Goal: Information Seeking & Learning: Learn about a topic

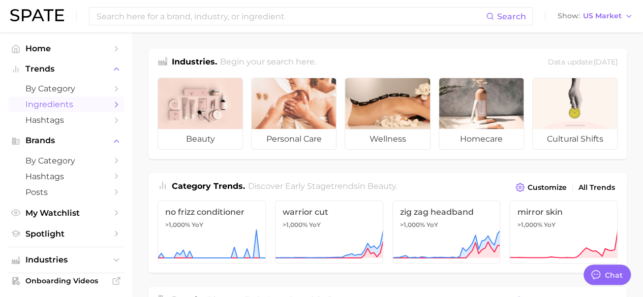
click at [56, 104] on span "Ingredients" at bounding box center [65, 105] width 81 height 10
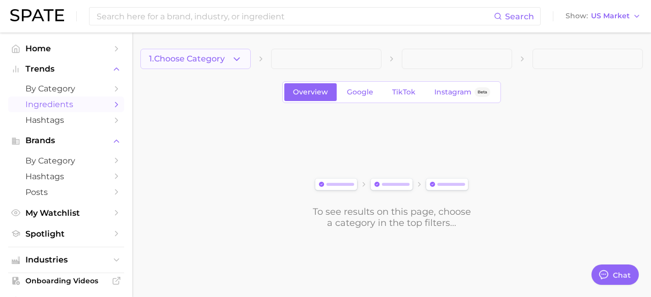
click at [229, 61] on button "1. Choose Category" at bounding box center [195, 59] width 110 height 20
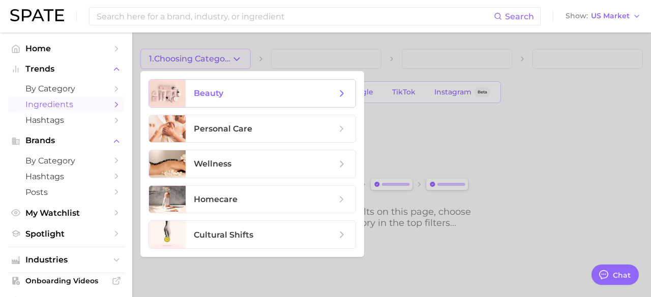
click at [221, 92] on span "beauty" at bounding box center [208, 93] width 29 height 10
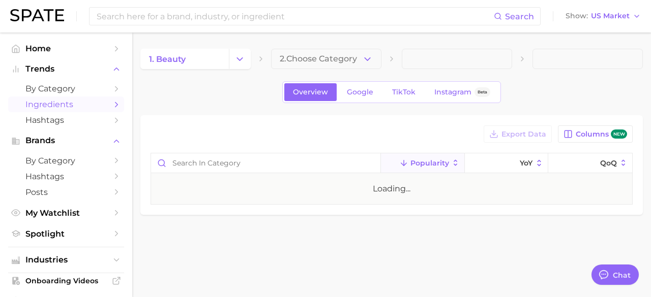
click at [352, 63] on span "2. Choose Category" at bounding box center [318, 58] width 77 height 9
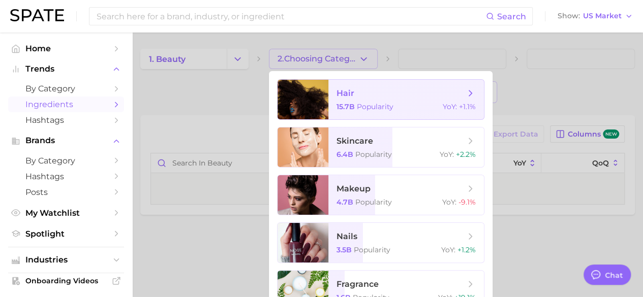
click at [352, 92] on span "hair" at bounding box center [346, 93] width 18 height 10
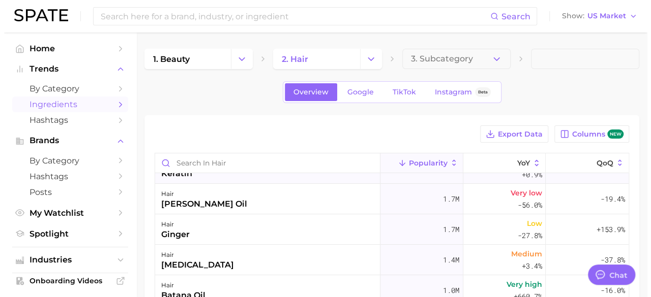
scroll to position [102, 0]
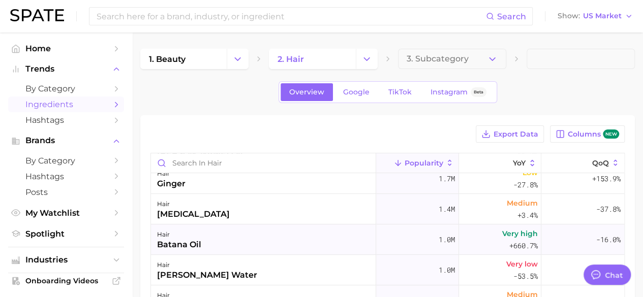
click at [234, 234] on div "hair batana oil" at bounding box center [263, 240] width 225 height 31
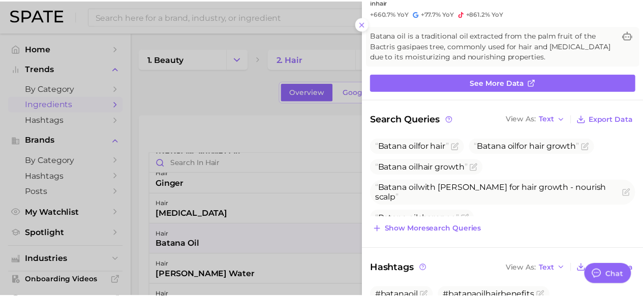
scroll to position [0, 0]
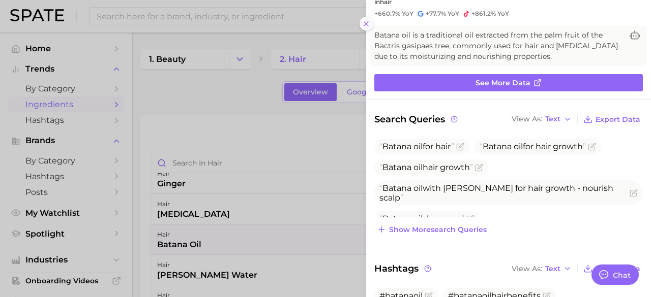
click at [365, 24] on line at bounding box center [366, 24] width 4 height 4
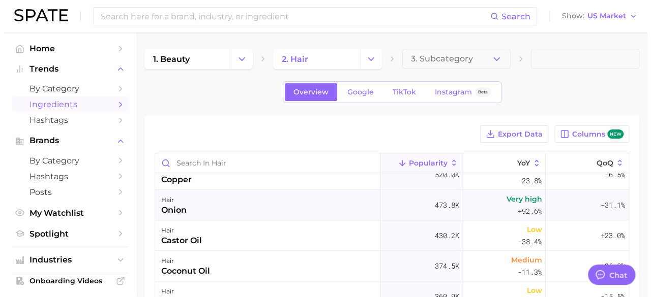
scroll to position [305, 0]
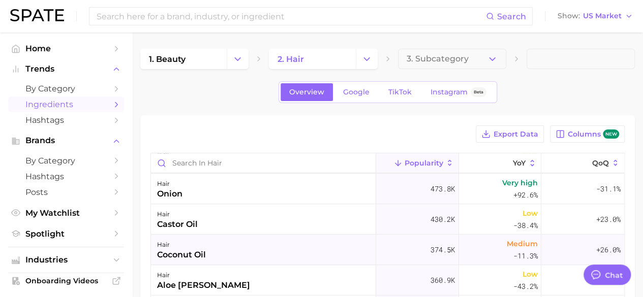
click at [290, 248] on div "hair coconut oil" at bounding box center [263, 250] width 225 height 31
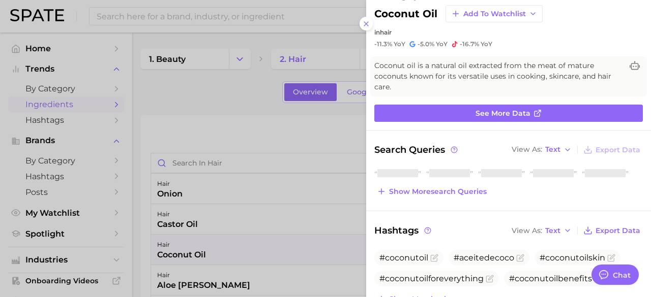
scroll to position [0, 0]
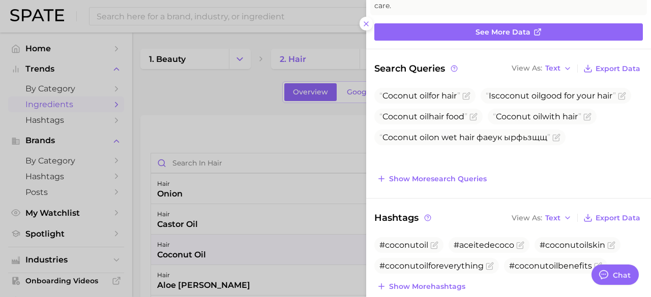
type textarea "x"
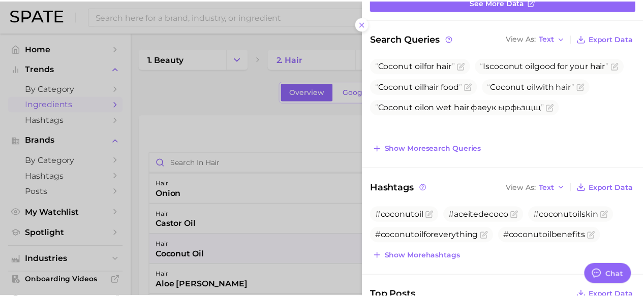
scroll to position [153, 0]
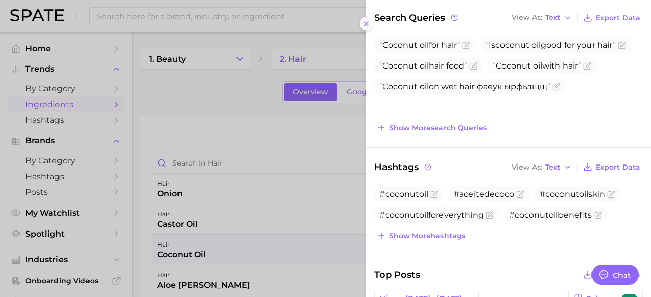
click at [364, 27] on icon at bounding box center [366, 24] width 8 height 8
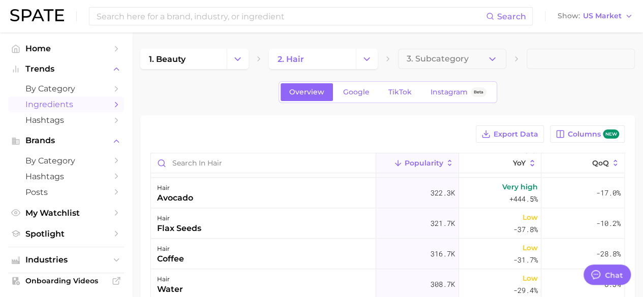
scroll to position [559, 0]
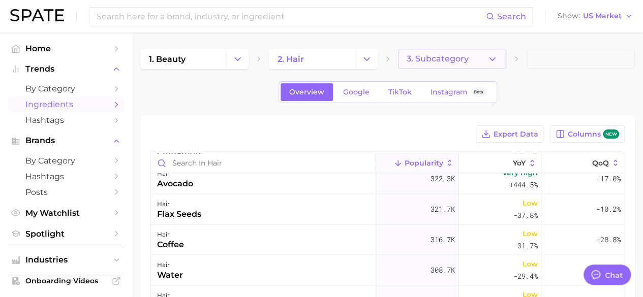
click at [491, 56] on icon "button" at bounding box center [492, 59] width 11 height 11
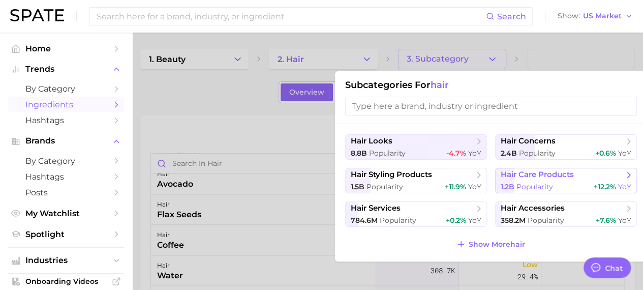
click at [513, 189] on span "1.2b" at bounding box center [508, 186] width 14 height 9
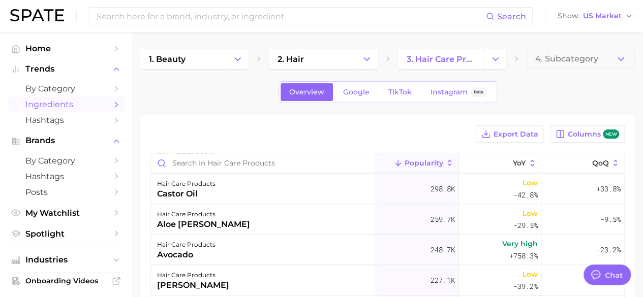
scroll to position [356, 0]
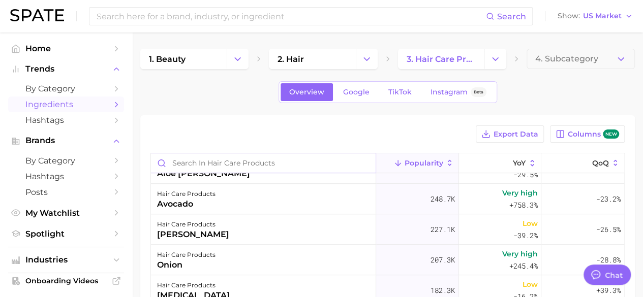
click at [261, 166] on input "Search in hair care products" at bounding box center [263, 163] width 225 height 19
type input "vitamin c"
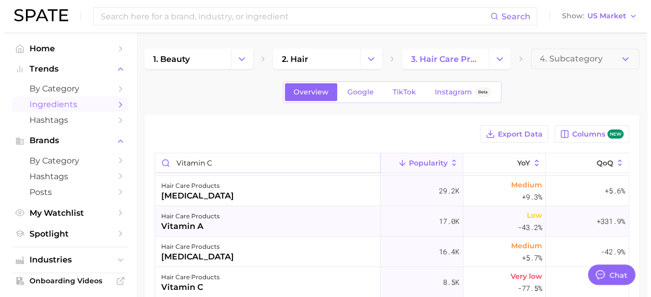
scroll to position [51, 0]
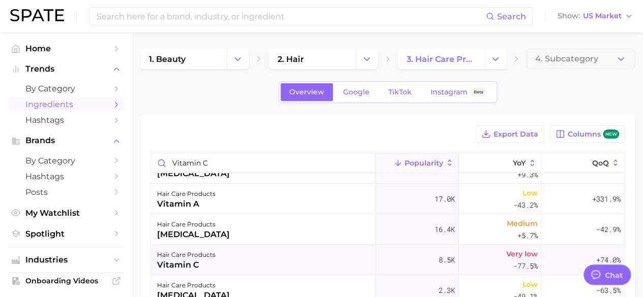
click at [218, 259] on div "hair care products vitamin c" at bounding box center [263, 260] width 225 height 31
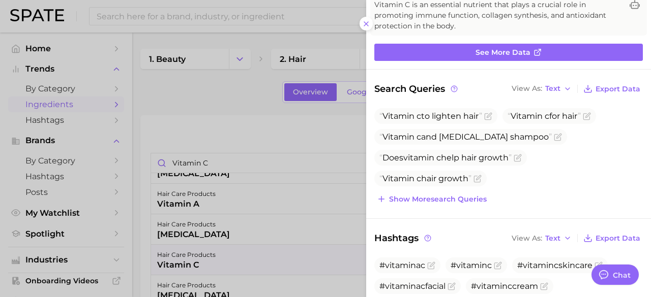
scroll to position [0, 0]
click at [414, 197] on span "Show more search queries" at bounding box center [438, 199] width 98 height 9
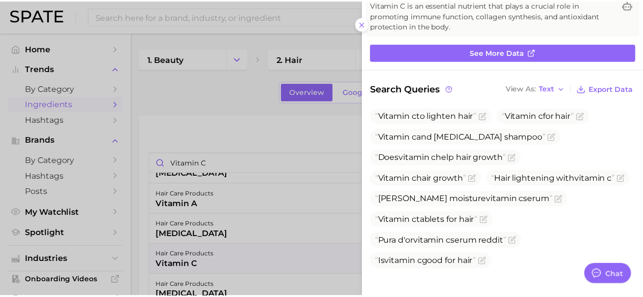
scroll to position [132, 0]
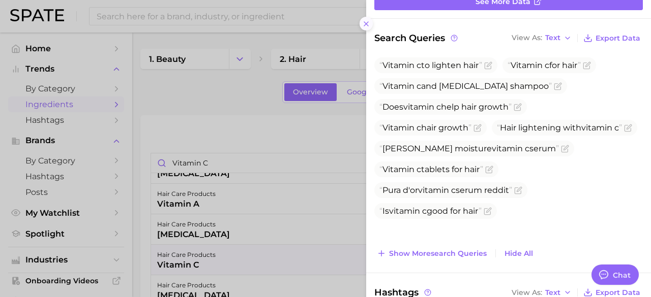
click at [368, 24] on icon at bounding box center [366, 24] width 8 height 8
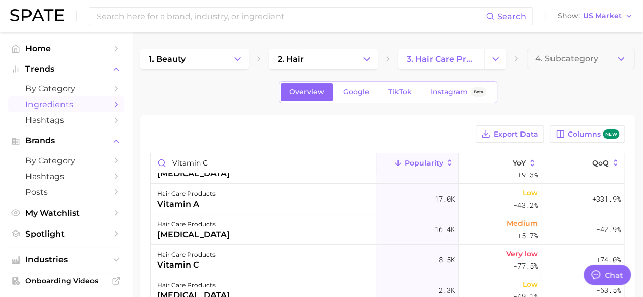
click at [363, 162] on input "vitamin c" at bounding box center [263, 163] width 225 height 19
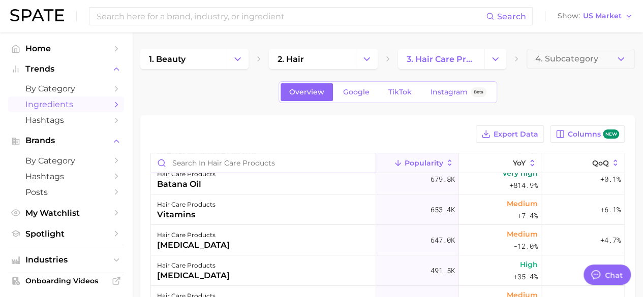
scroll to position [153, 0]
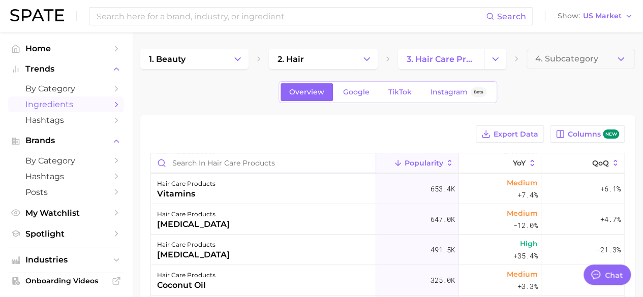
click at [234, 168] on input "Search in hair care products" at bounding box center [263, 163] width 225 height 19
type input "[MEDICAL_DATA]"
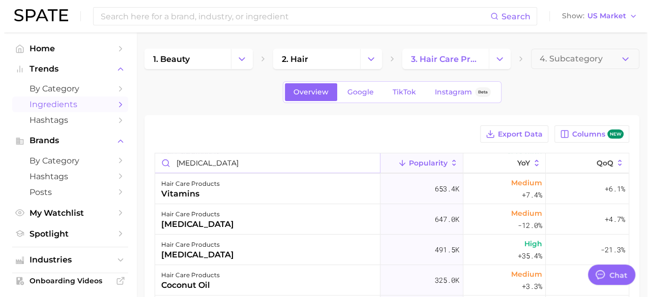
scroll to position [0, 0]
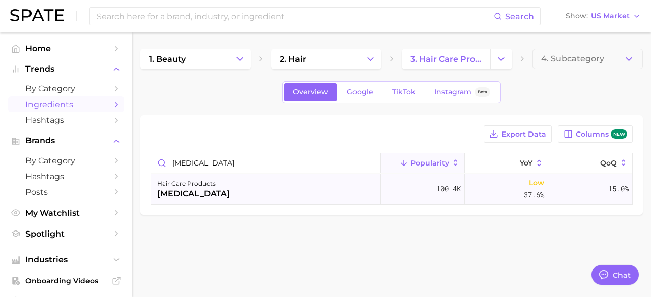
click at [196, 194] on div "[MEDICAL_DATA]" at bounding box center [193, 194] width 73 height 12
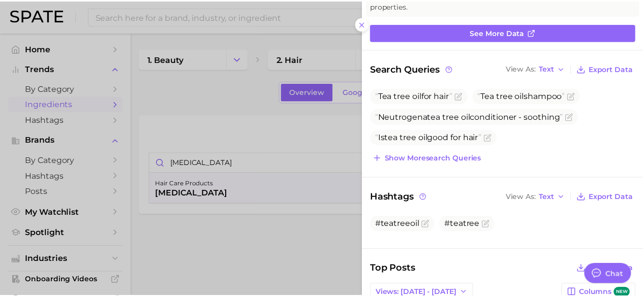
scroll to position [108, 0]
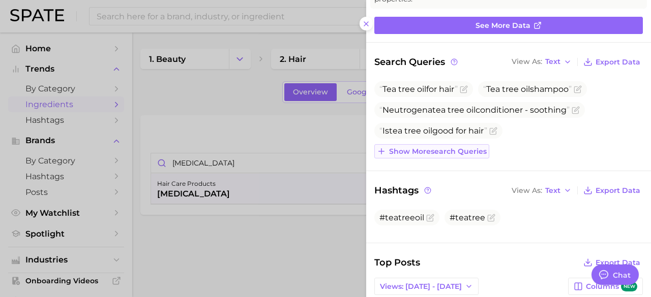
click at [448, 147] on span "Show more search queries" at bounding box center [438, 151] width 98 height 9
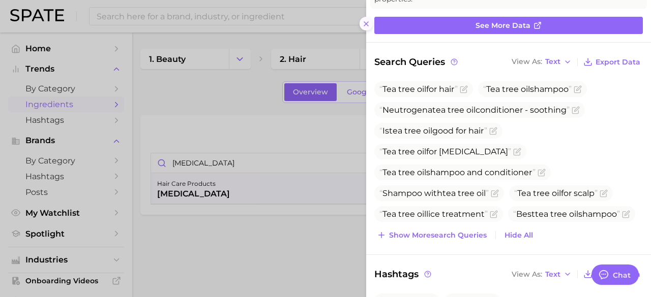
click at [362, 29] on button at bounding box center [366, 24] width 14 height 14
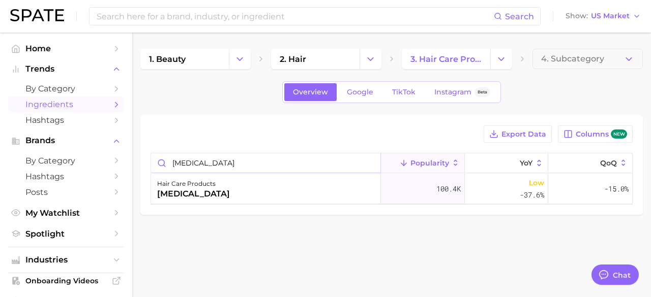
click at [372, 163] on input "[MEDICAL_DATA]" at bounding box center [265, 163] width 229 height 19
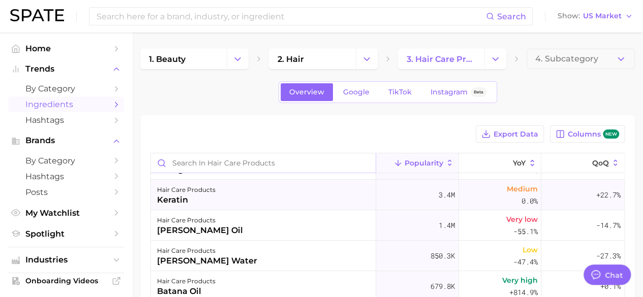
scroll to position [0, 0]
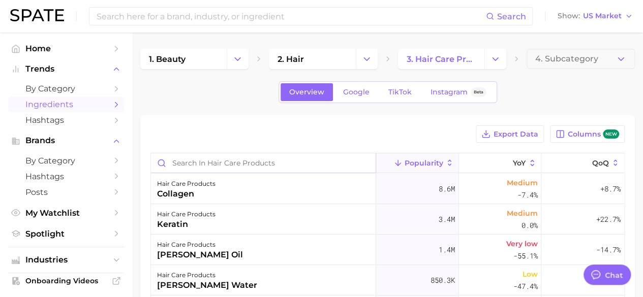
click at [238, 166] on input "Search in hair care products" at bounding box center [263, 163] width 225 height 19
type input "vitamin c"
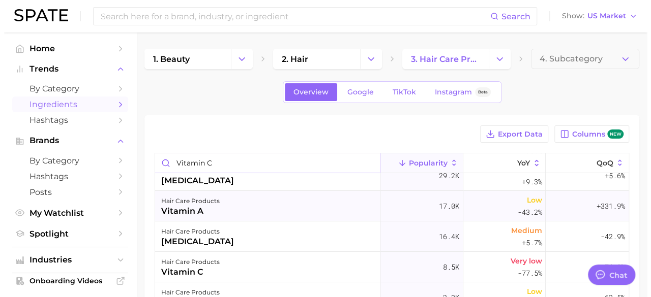
scroll to position [102, 0]
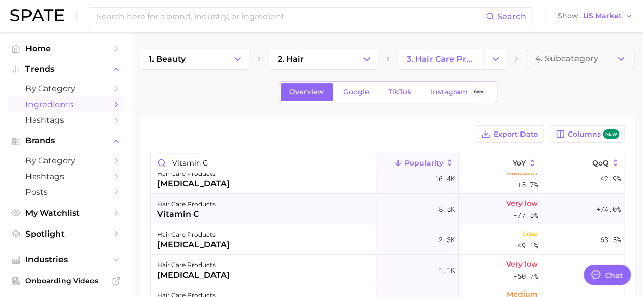
click at [221, 214] on div "hair care products vitamin c" at bounding box center [263, 209] width 225 height 31
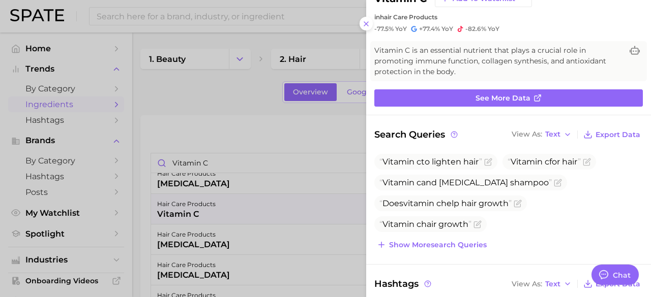
scroll to position [51, 0]
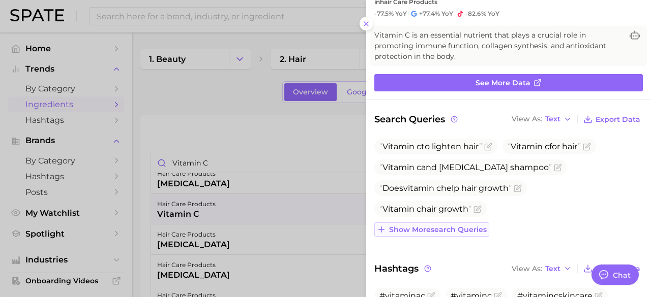
click at [450, 230] on span "Show more search queries" at bounding box center [438, 230] width 98 height 9
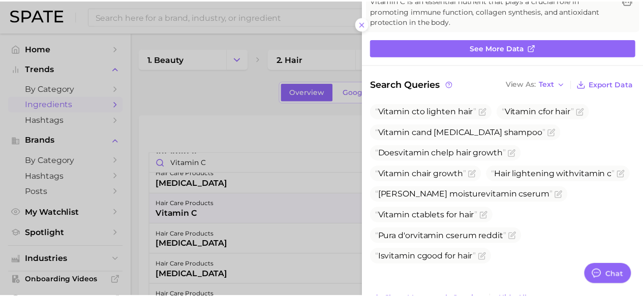
scroll to position [102, 0]
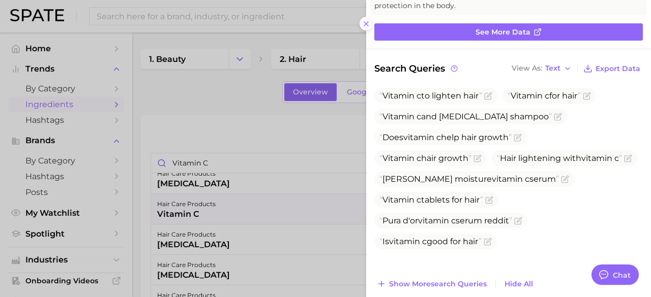
click at [364, 23] on icon at bounding box center [366, 24] width 8 height 8
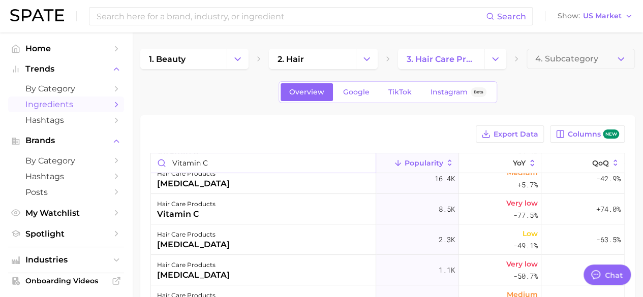
click at [359, 162] on input "vitamin c" at bounding box center [263, 163] width 225 height 19
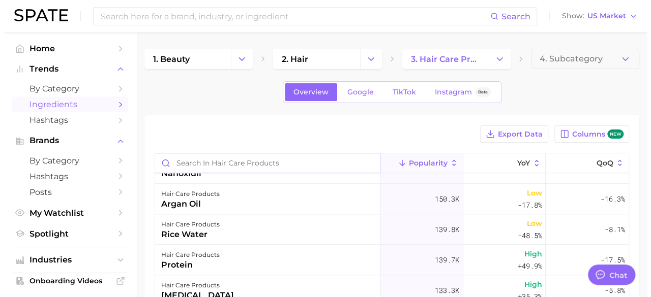
scroll to position [559, 0]
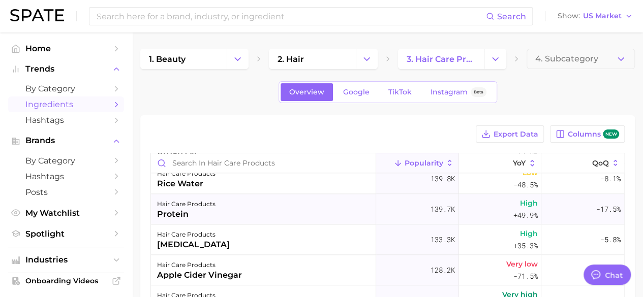
click at [203, 205] on div "hair care products" at bounding box center [186, 204] width 58 height 12
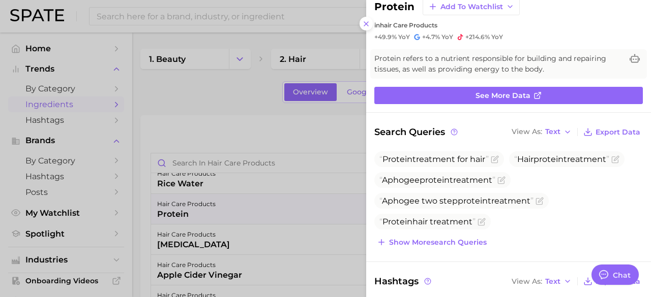
scroll to position [51, 0]
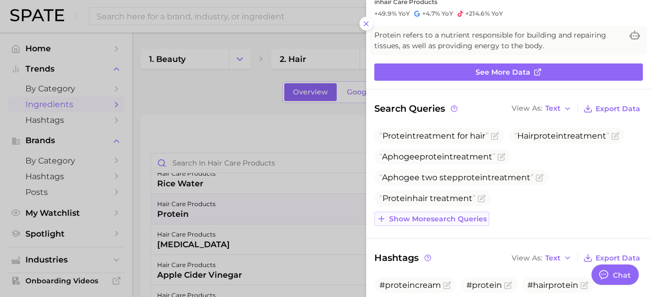
click at [449, 215] on span "Show more search queries" at bounding box center [438, 219] width 98 height 9
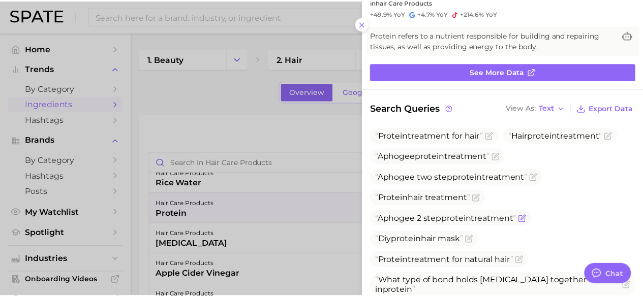
scroll to position [102, 0]
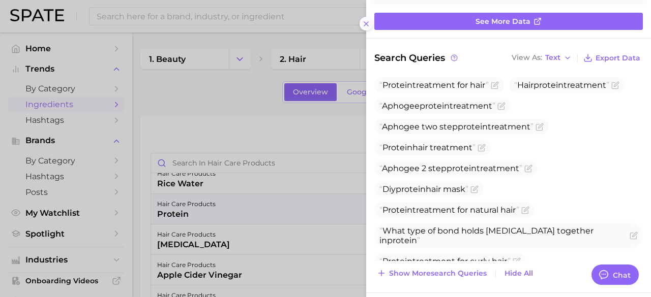
click at [365, 18] on button at bounding box center [366, 24] width 14 height 14
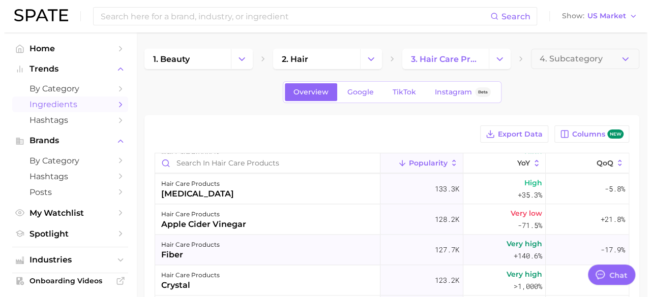
scroll to position [661, 0]
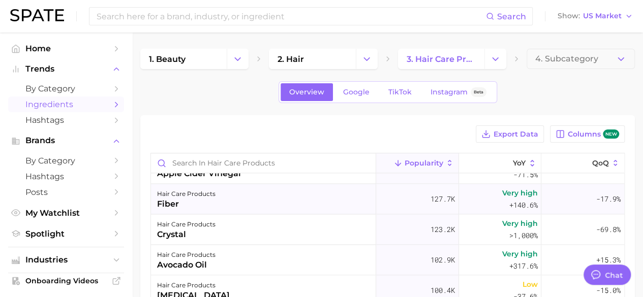
click at [234, 201] on div "hair care products fiber" at bounding box center [263, 199] width 225 height 31
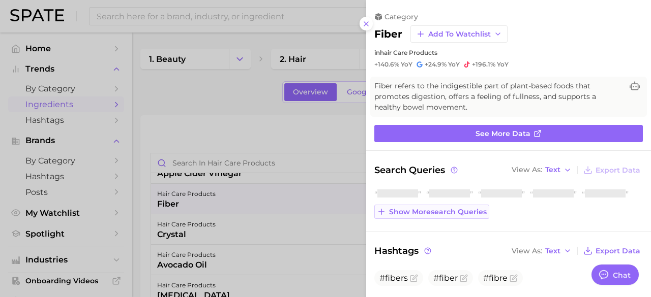
scroll to position [0, 0]
click at [471, 208] on span "Show more search queries" at bounding box center [438, 212] width 98 height 9
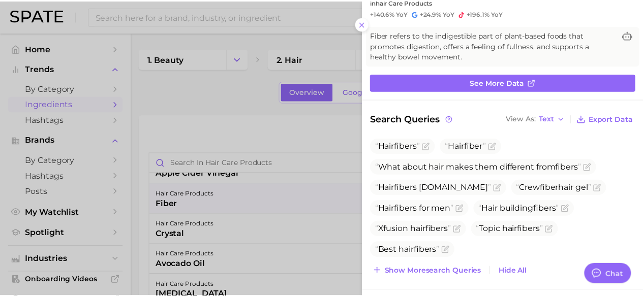
scroll to position [102, 0]
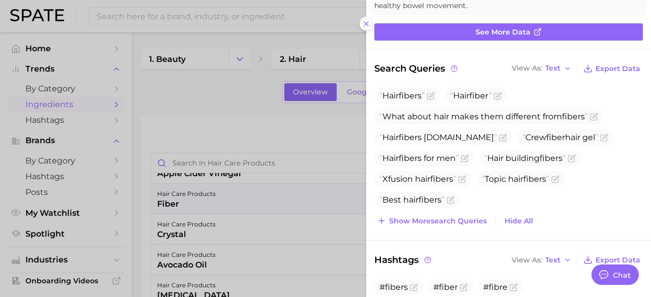
click at [365, 25] on icon at bounding box center [366, 24] width 8 height 8
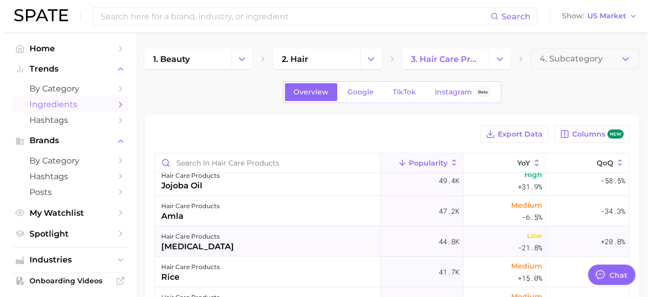
scroll to position [1220, 0]
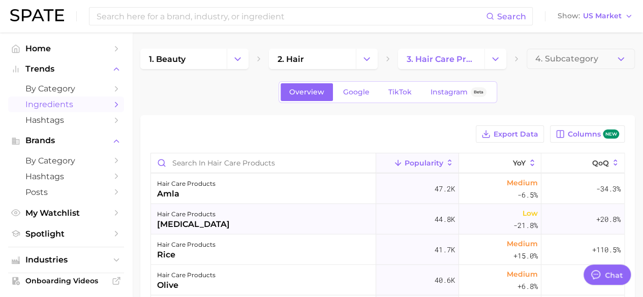
click at [214, 219] on div "[MEDICAL_DATA]" at bounding box center [193, 225] width 73 height 12
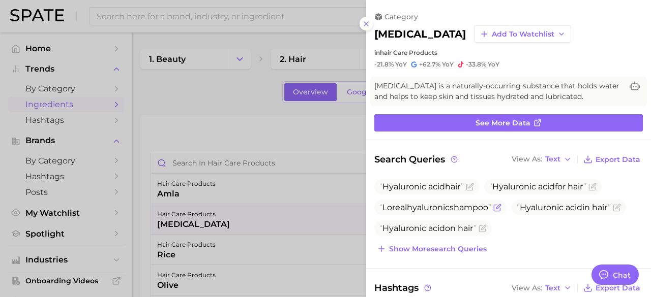
scroll to position [0, 0]
click at [454, 248] on span "Show more search queries" at bounding box center [438, 249] width 98 height 9
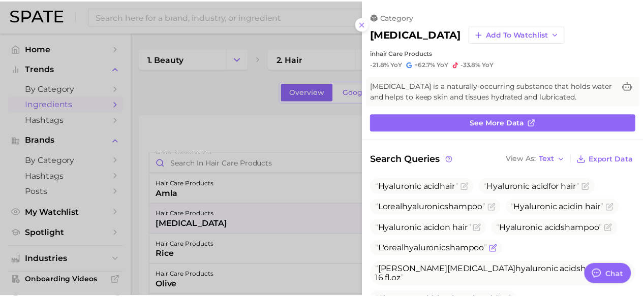
scroll to position [51, 0]
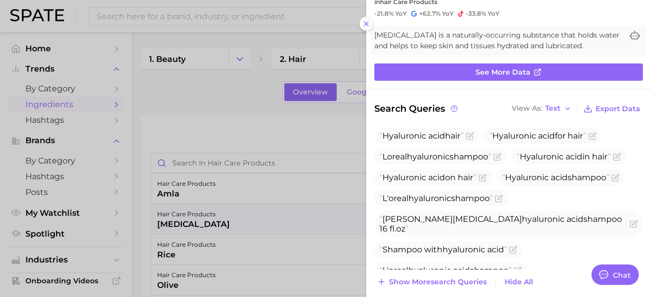
click at [368, 23] on icon at bounding box center [366, 24] width 8 height 8
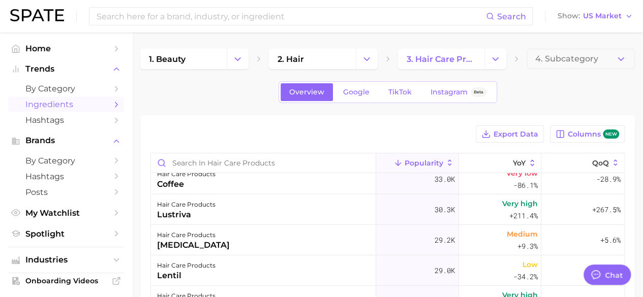
scroll to position [0, 0]
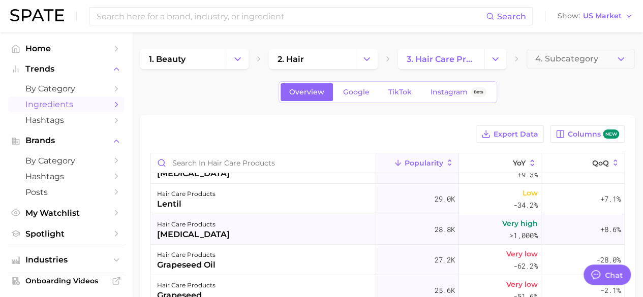
click at [197, 233] on div "[MEDICAL_DATA]" at bounding box center [193, 235] width 73 height 12
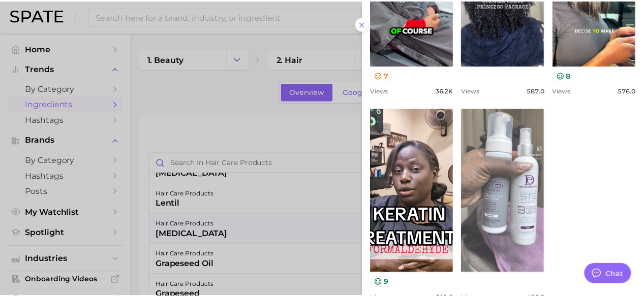
scroll to position [480, 0]
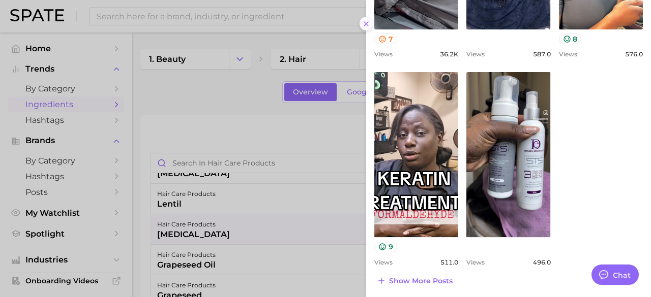
click at [369, 28] on button at bounding box center [366, 24] width 14 height 14
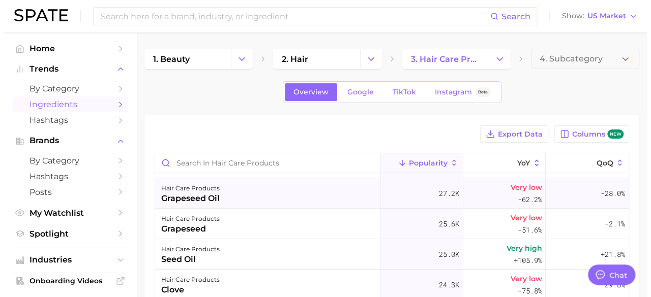
scroll to position [1627, 0]
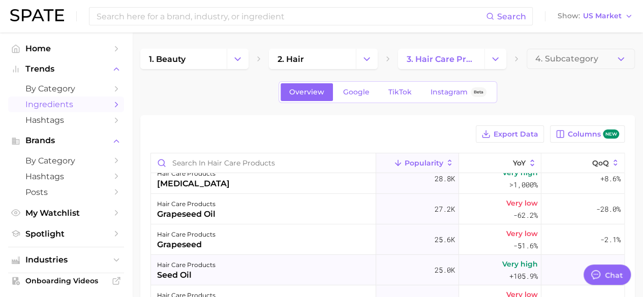
click at [209, 262] on div "hair care products" at bounding box center [186, 265] width 58 height 12
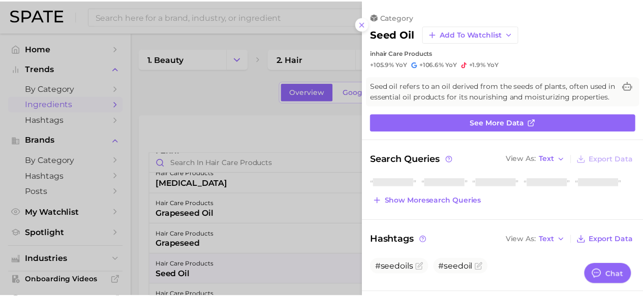
scroll to position [0, 0]
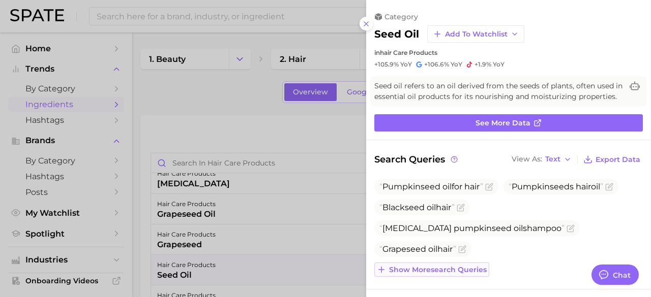
click at [421, 211] on span "Black seed oil hair" at bounding box center [422, 208] width 96 height 16
click at [368, 25] on icon at bounding box center [366, 24] width 8 height 8
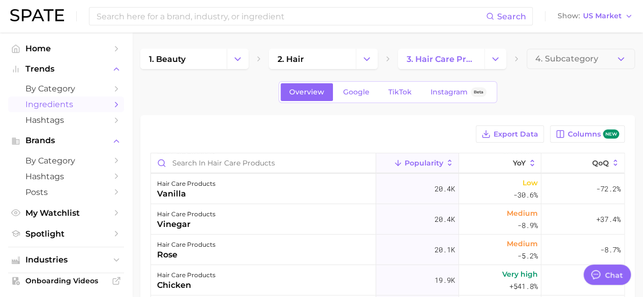
scroll to position [2033, 0]
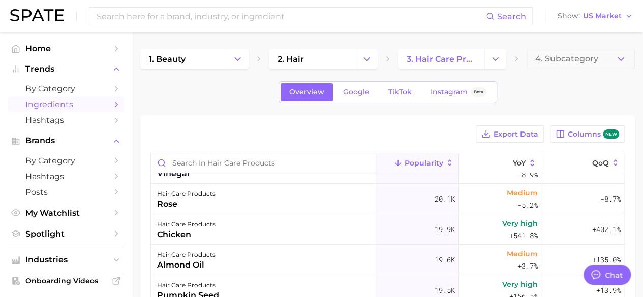
click at [238, 160] on input "Search in hair care products" at bounding box center [263, 163] width 225 height 19
type input "volume"
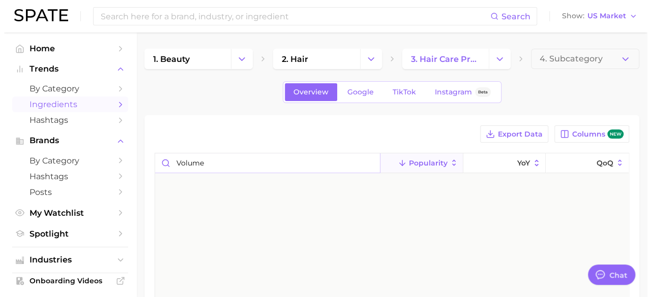
scroll to position [0, 0]
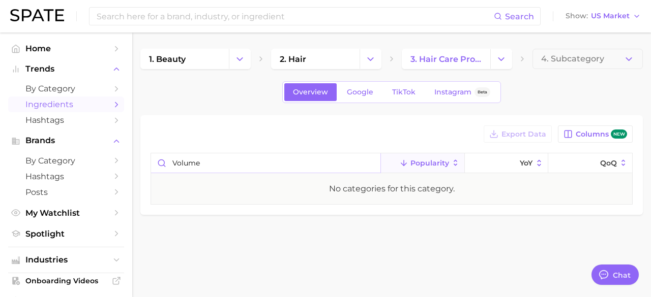
click at [370, 161] on input "volume" at bounding box center [265, 163] width 229 height 19
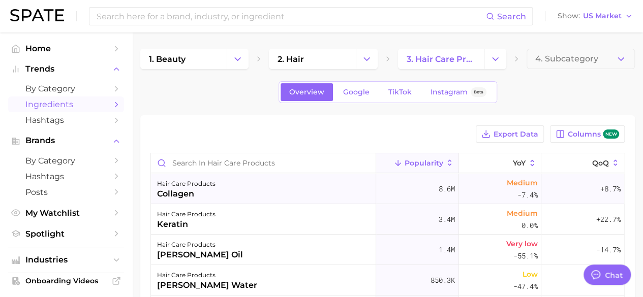
click at [506, 189] on span "Medium -7.4%" at bounding box center [521, 189] width 31 height 24
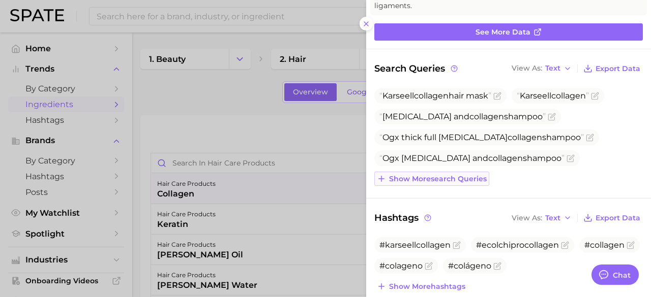
click at [415, 178] on span "Show more search queries" at bounding box center [438, 179] width 98 height 9
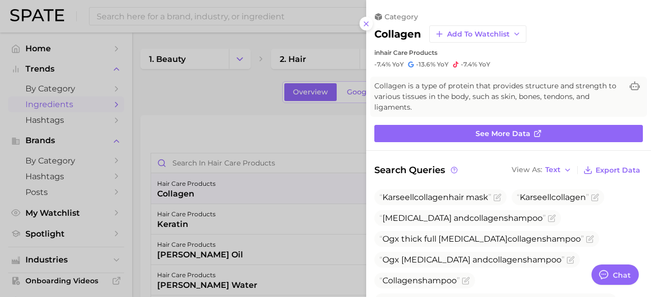
click at [370, 27] on button at bounding box center [366, 24] width 14 height 14
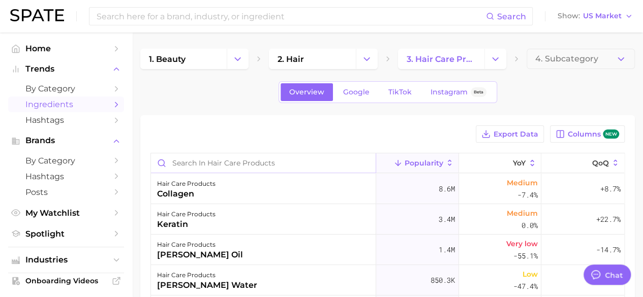
click at [222, 160] on input "Search in hair care products" at bounding box center [263, 163] width 225 height 19
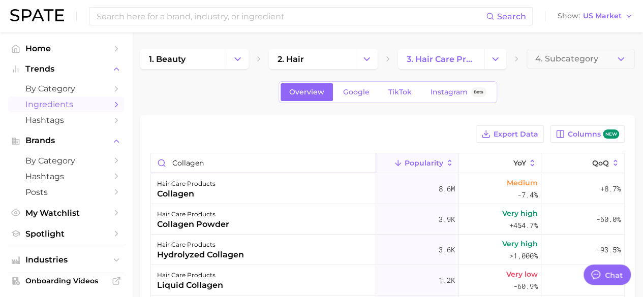
type input "collagen"
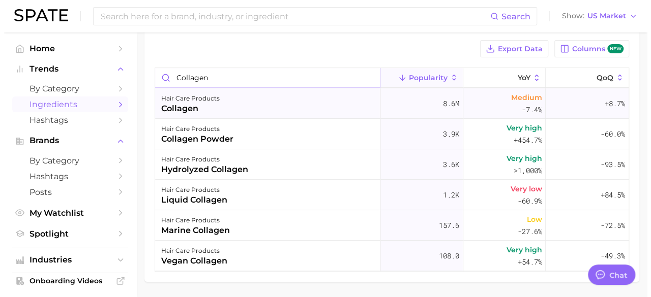
scroll to position [102, 0]
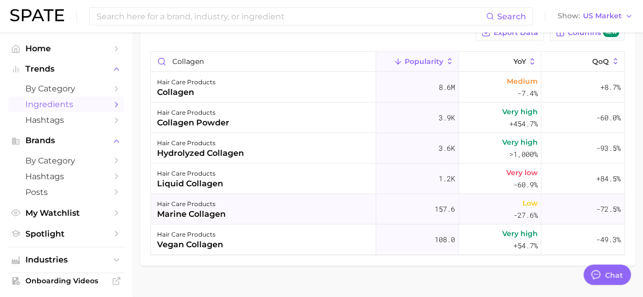
click at [185, 217] on div "marine collagen" at bounding box center [191, 214] width 69 height 12
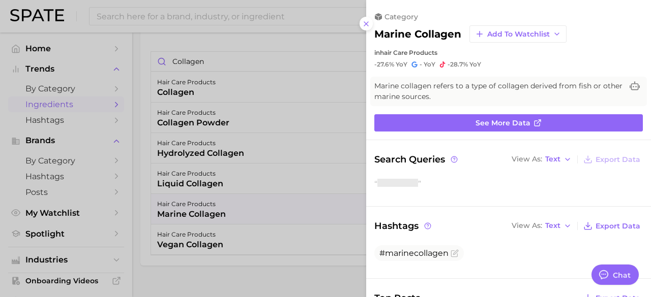
scroll to position [0, 0]
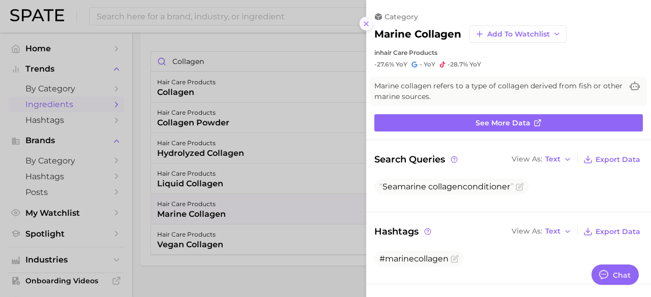
click at [367, 22] on line at bounding box center [366, 24] width 4 height 4
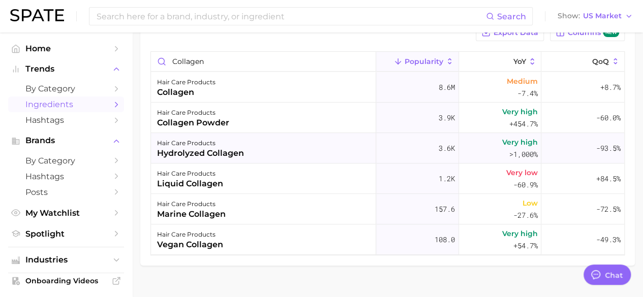
click at [215, 142] on div "hair care products" at bounding box center [200, 143] width 87 height 12
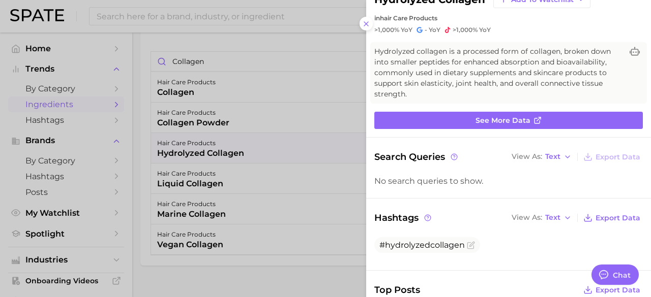
scroll to position [51, 0]
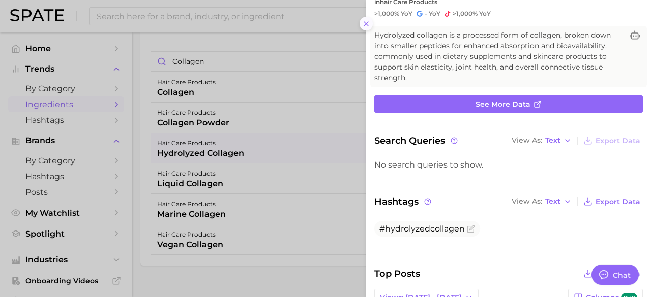
click at [372, 24] on button at bounding box center [366, 24] width 14 height 14
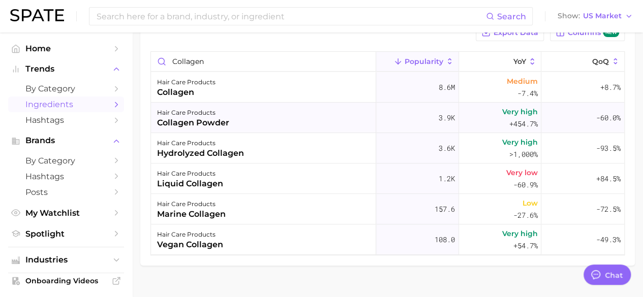
click at [261, 120] on div "hair care products collagen powder" at bounding box center [263, 118] width 225 height 31
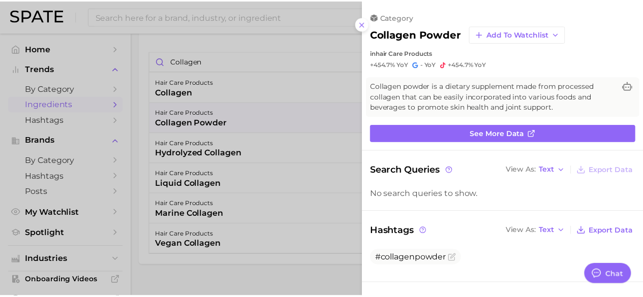
scroll to position [0, 0]
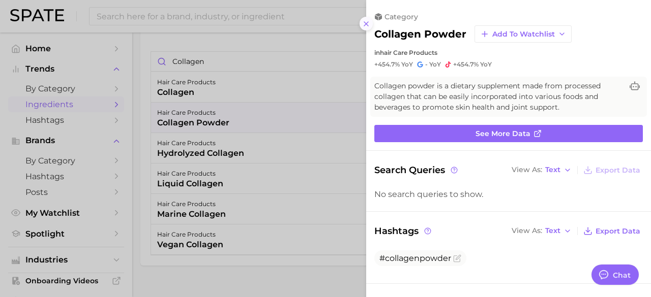
click at [372, 22] on button at bounding box center [366, 24] width 14 height 14
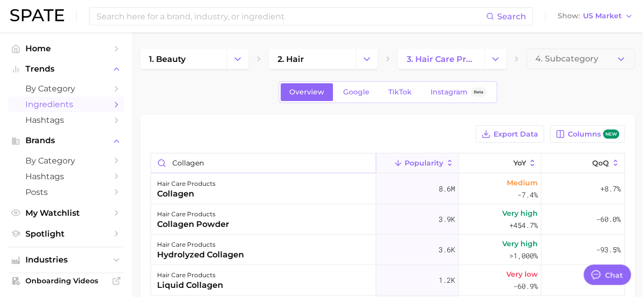
click at [364, 162] on input "collagen" at bounding box center [263, 163] width 225 height 19
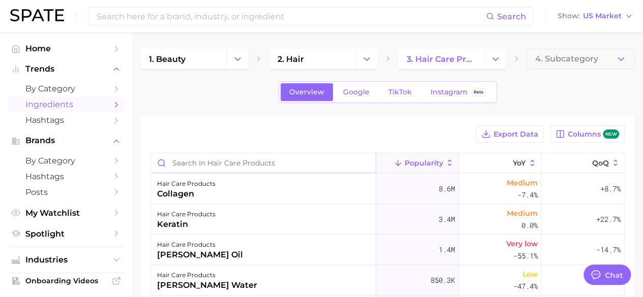
click at [316, 165] on input "Search in hair care products" at bounding box center [263, 163] width 225 height 19
type input "[MEDICAL_DATA]"
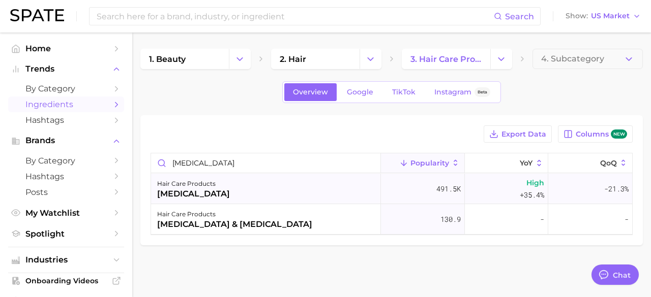
click at [180, 195] on div "[MEDICAL_DATA]" at bounding box center [193, 194] width 73 height 12
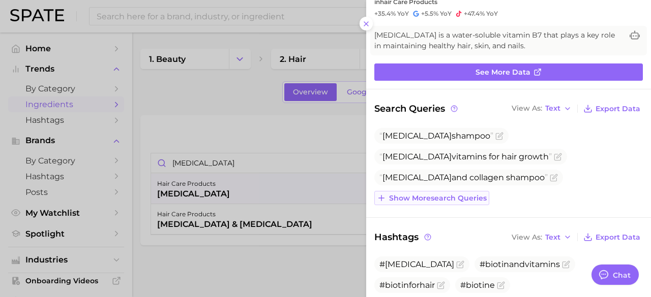
click at [411, 203] on button "Show more search queries" at bounding box center [431, 198] width 115 height 14
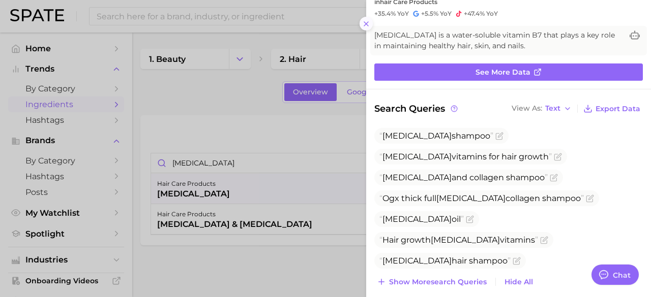
click at [365, 26] on icon at bounding box center [366, 24] width 8 height 8
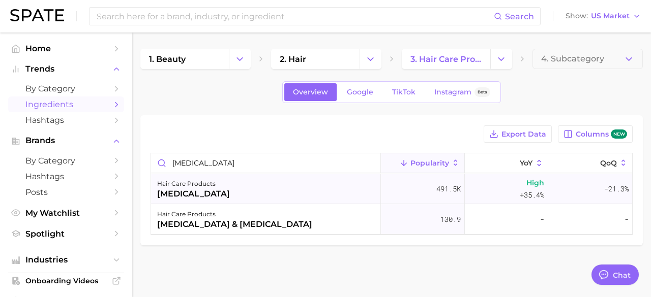
click at [174, 193] on div "[MEDICAL_DATA]" at bounding box center [193, 194] width 73 height 12
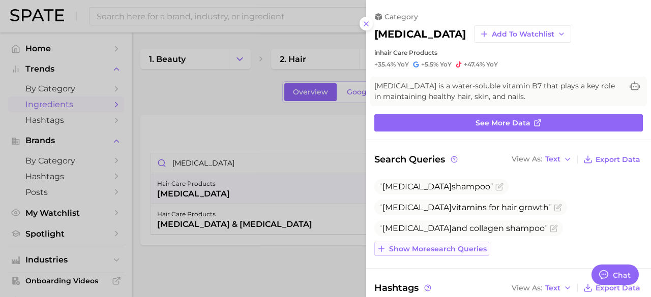
click at [446, 247] on span "Show more search queries" at bounding box center [438, 249] width 98 height 9
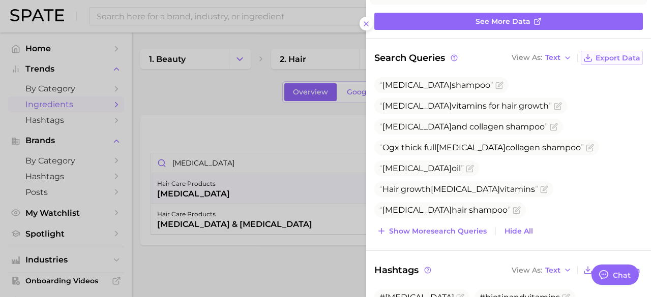
click at [608, 57] on span "Export Data" at bounding box center [617, 58] width 45 height 9
drag, startPoint x: 217, startPoint y: 161, endPoint x: 240, endPoint y: 160, distance: 22.9
click at [217, 161] on div at bounding box center [325, 148] width 651 height 297
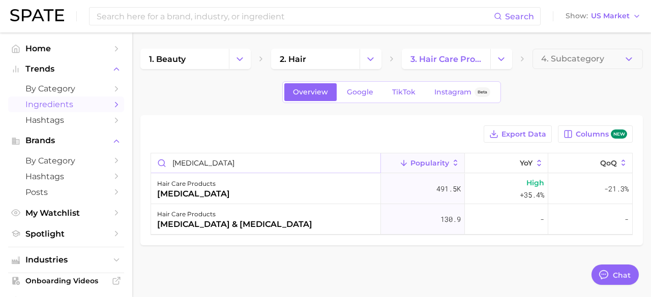
click at [371, 163] on input "[MEDICAL_DATA]" at bounding box center [265, 163] width 229 height 19
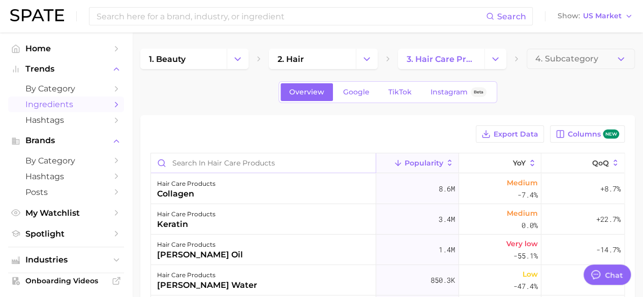
click at [252, 166] on input "Search in hair care products" at bounding box center [263, 163] width 225 height 19
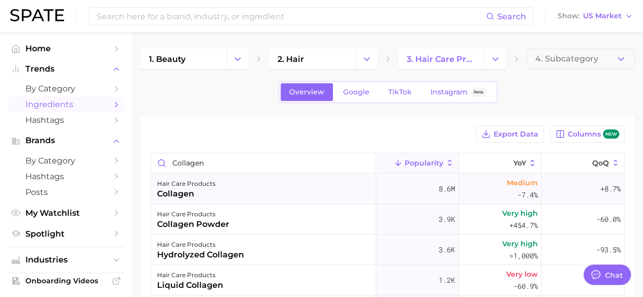
click at [189, 196] on div "collagen" at bounding box center [186, 194] width 58 height 12
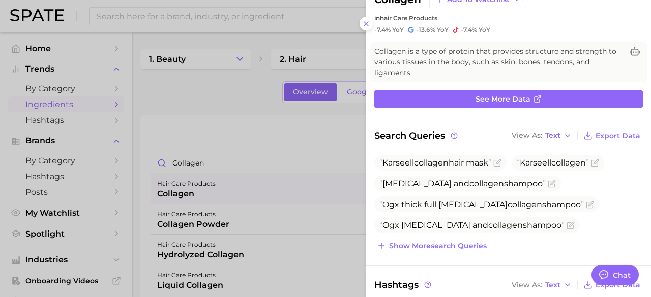
scroll to position [51, 0]
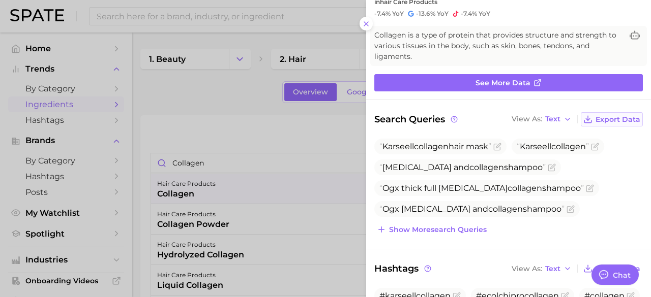
click at [609, 117] on span "Export Data" at bounding box center [617, 119] width 45 height 9
click at [366, 25] on icon at bounding box center [366, 24] width 8 height 8
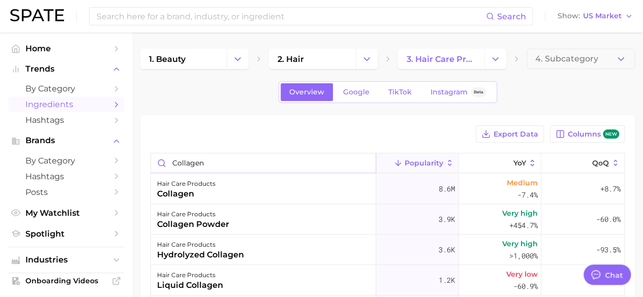
drag, startPoint x: 240, startPoint y: 161, endPoint x: 119, endPoint y: 161, distance: 121.0
click at [118, 166] on div "Search Show US Market Home Trends by Category Ingredients Hashtags Brands by Ca…" at bounding box center [321, 226] width 643 height 386
type input "n"
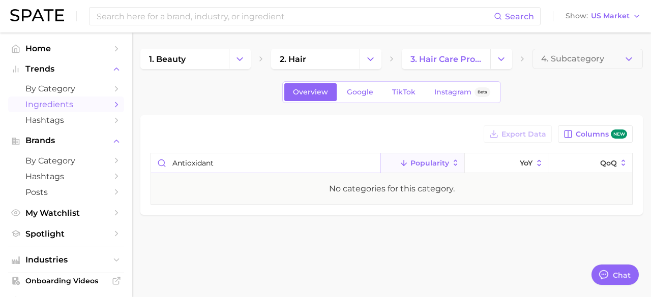
type input "antioxidant"
click at [370, 162] on input "antioxidant" at bounding box center [265, 163] width 229 height 19
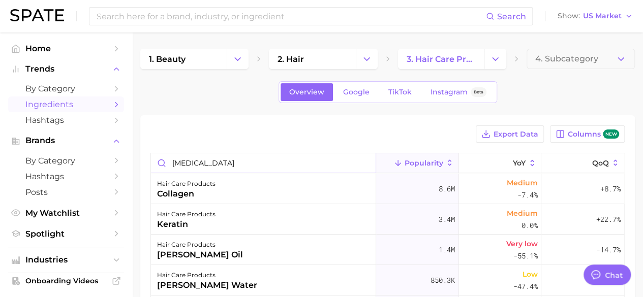
type input "[MEDICAL_DATA]"
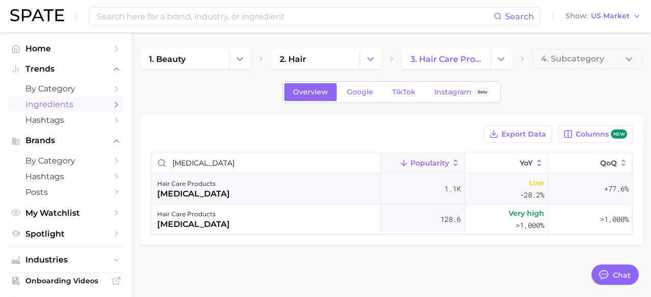
click at [197, 188] on div "[MEDICAL_DATA]" at bounding box center [193, 194] width 73 height 12
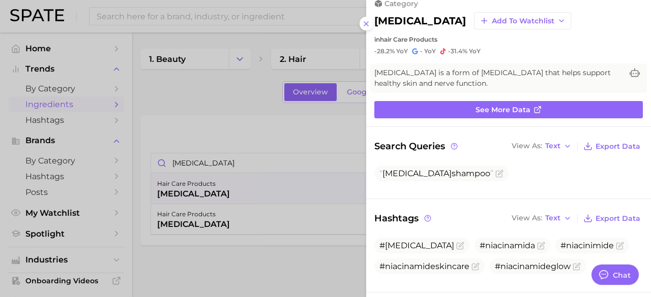
scroll to position [0, 0]
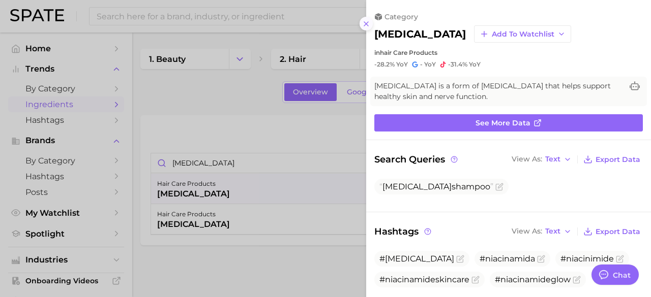
click at [368, 20] on icon at bounding box center [366, 24] width 8 height 8
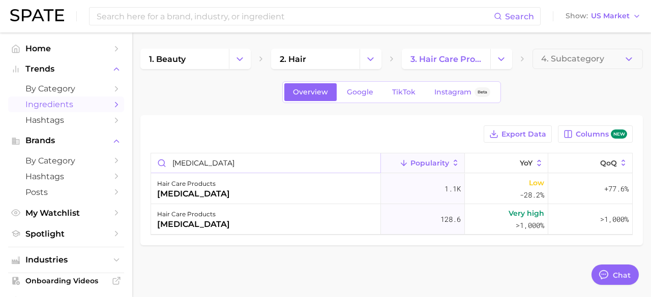
click at [372, 162] on input "[MEDICAL_DATA]" at bounding box center [265, 163] width 229 height 19
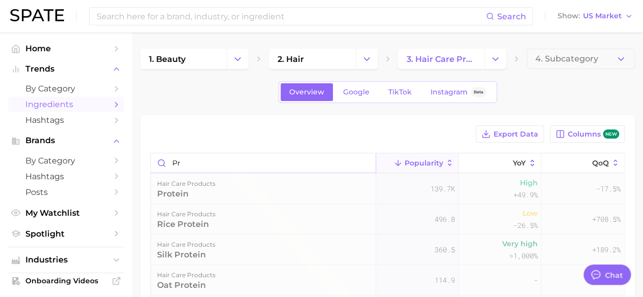
type input "p"
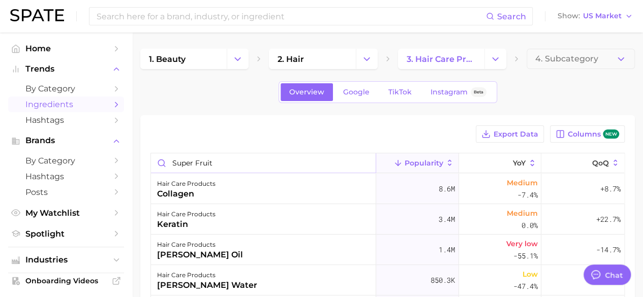
type input "super fruit"
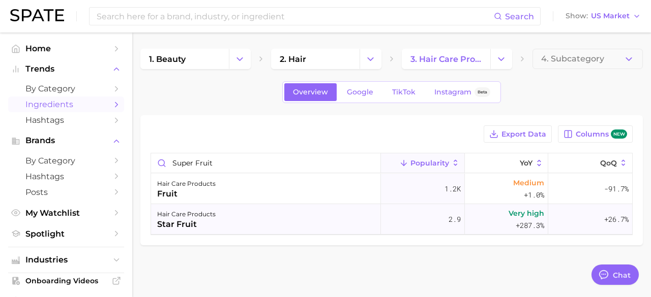
click at [179, 211] on div "hair care products" at bounding box center [186, 214] width 58 height 12
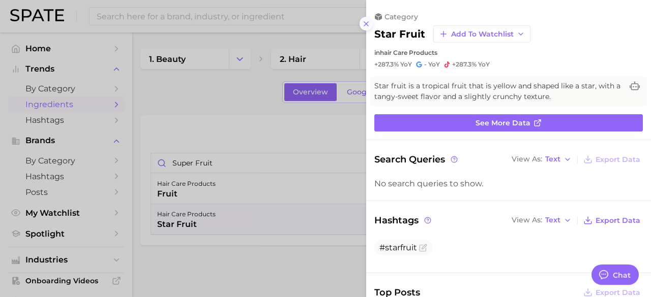
click at [364, 25] on line at bounding box center [366, 24] width 4 height 4
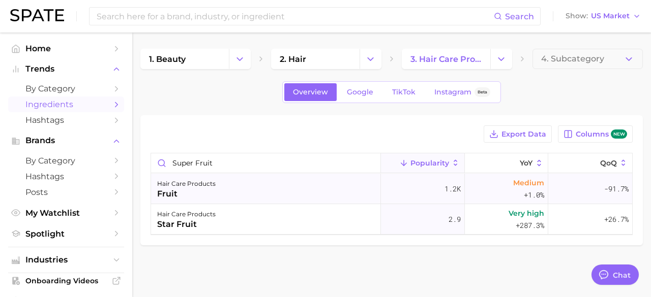
click at [170, 193] on div "fruit" at bounding box center [186, 194] width 58 height 12
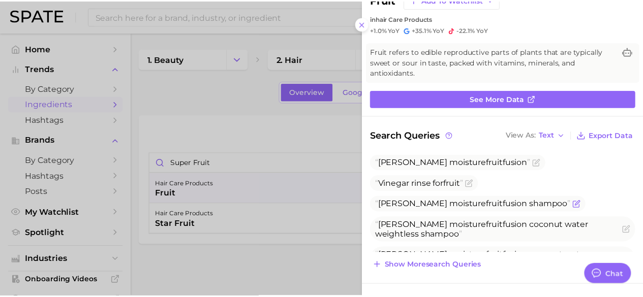
scroll to position [51, 0]
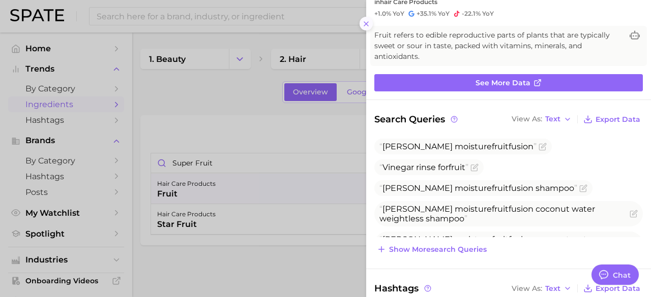
click at [364, 25] on line at bounding box center [366, 24] width 4 height 4
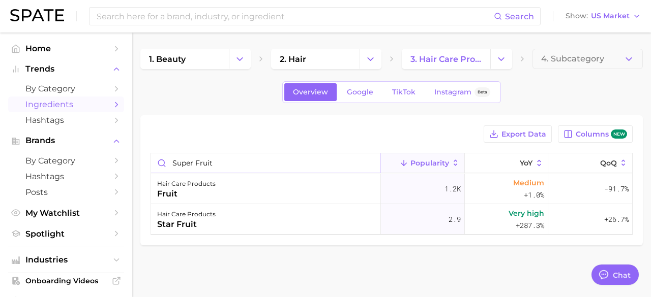
click at [369, 163] on input "super fruit" at bounding box center [265, 163] width 229 height 19
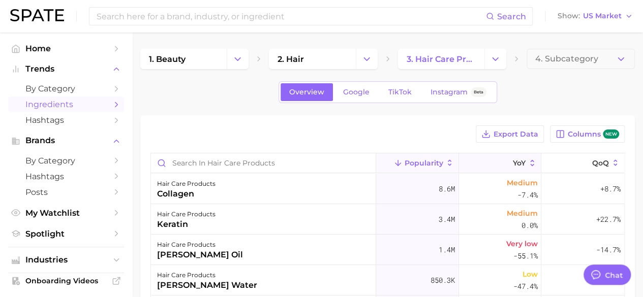
click at [530, 163] on icon at bounding box center [532, 163] width 4 height 6
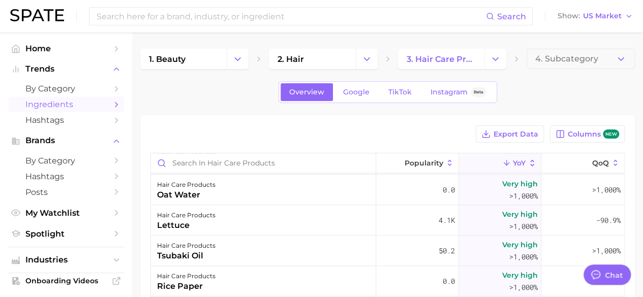
scroll to position [203, 0]
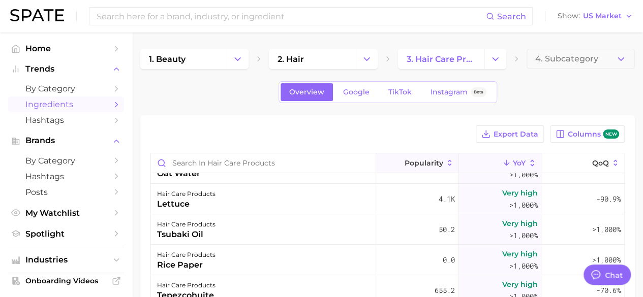
click at [446, 166] on icon at bounding box center [449, 163] width 9 height 9
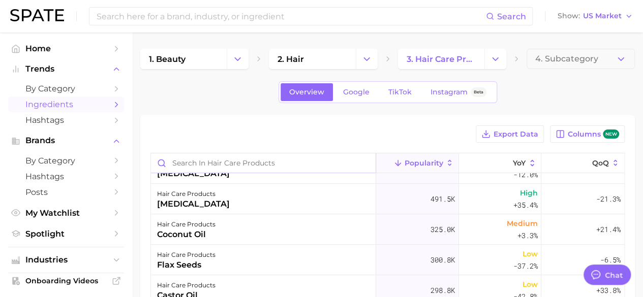
click at [231, 168] on input "Search in hair care products" at bounding box center [263, 163] width 225 height 19
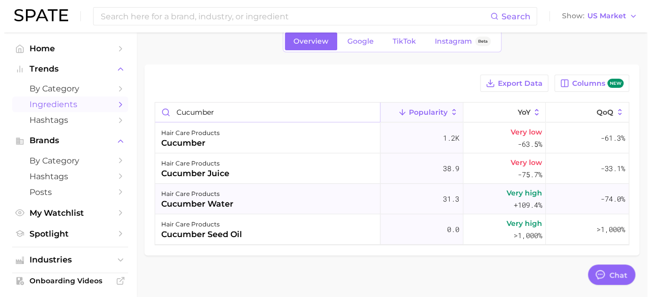
scroll to position [0, 0]
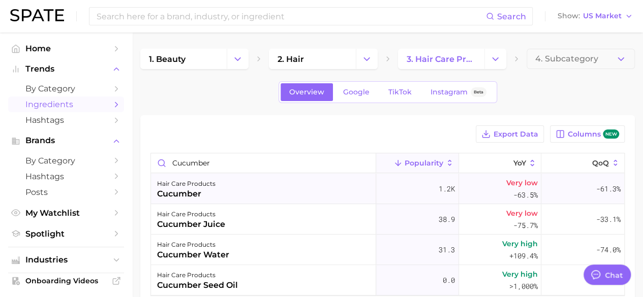
click at [215, 179] on div "hair care products cucumber" at bounding box center [263, 189] width 225 height 31
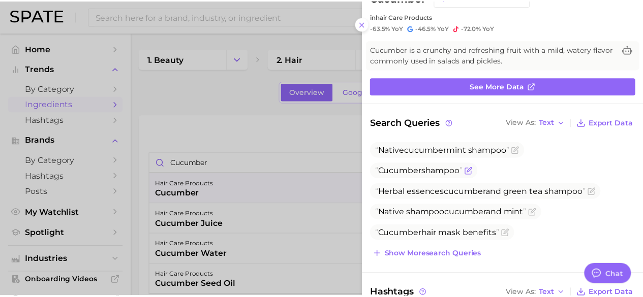
scroll to position [51, 0]
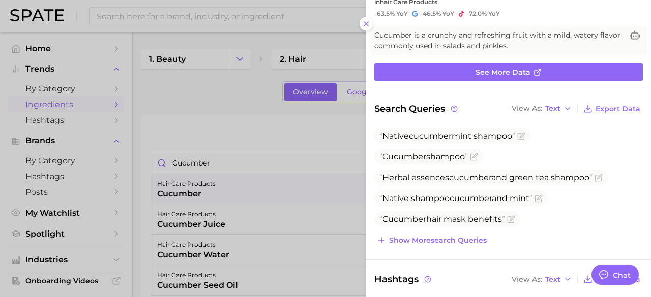
drag, startPoint x: 364, startPoint y: 24, endPoint x: 348, endPoint y: 51, distance: 31.5
click at [364, 24] on icon at bounding box center [366, 24] width 8 height 8
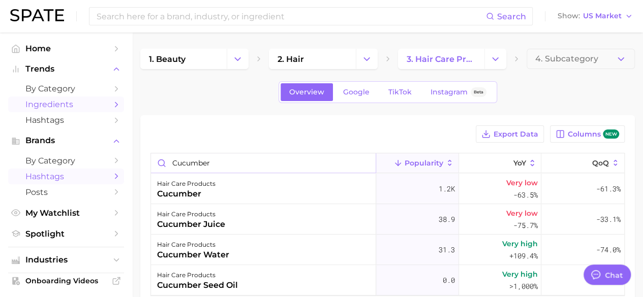
drag, startPoint x: 241, startPoint y: 164, endPoint x: 54, endPoint y: 175, distance: 186.9
click at [56, 175] on div "Search Show US Market Home Trends by Category Ingredients Hashtags Brands by Ca…" at bounding box center [321, 195] width 643 height 325
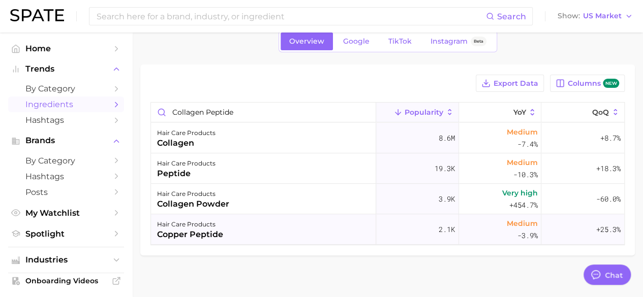
click at [216, 226] on div "hair care products" at bounding box center [190, 225] width 66 height 12
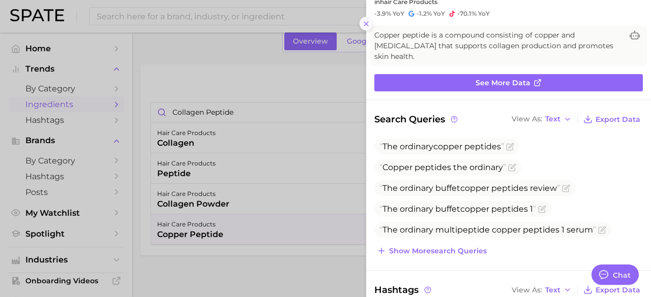
click at [369, 26] on icon at bounding box center [366, 24] width 8 height 8
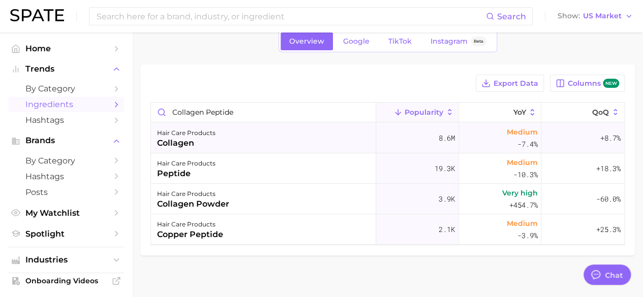
click at [218, 144] on div "hair care products collagen" at bounding box center [263, 138] width 225 height 31
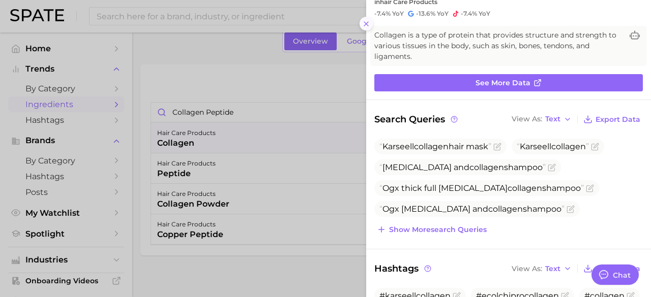
click at [362, 20] on icon at bounding box center [366, 24] width 8 height 8
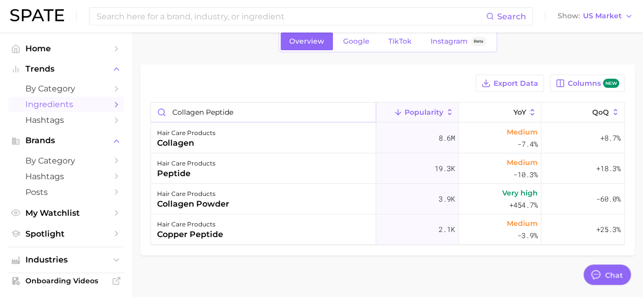
drag, startPoint x: 240, startPoint y: 114, endPoint x: 116, endPoint y: 118, distance: 124.1
click at [118, 118] on div "Search Show US Market Home Trends by Category Ingredients Hashtags Brands by Ca…" at bounding box center [321, 144] width 643 height 325
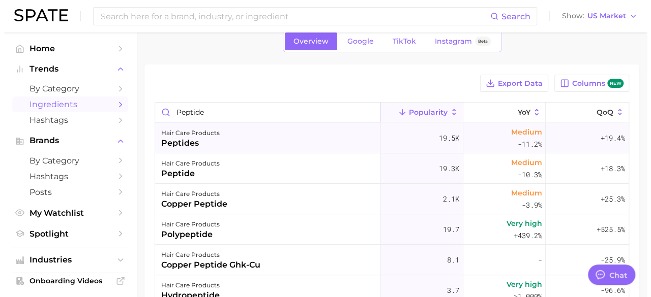
scroll to position [102, 0]
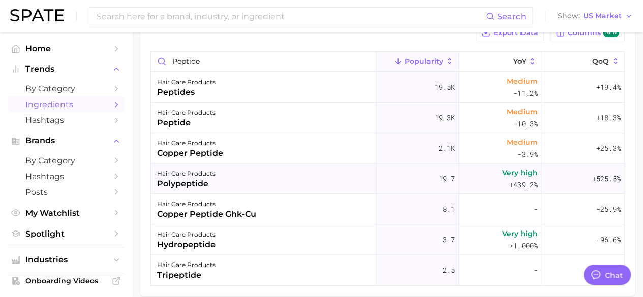
click at [181, 169] on div "hair care products" at bounding box center [186, 174] width 58 height 12
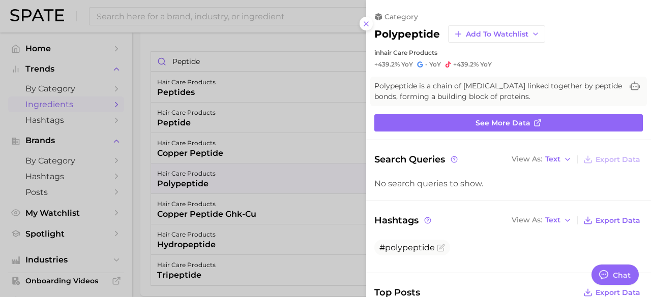
scroll to position [0, 0]
click at [366, 22] on icon at bounding box center [366, 24] width 8 height 8
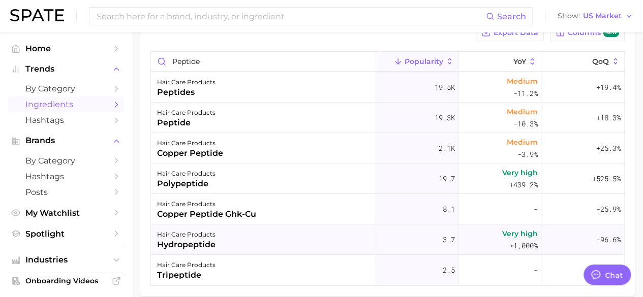
click at [183, 239] on div "hydropeptide" at bounding box center [186, 245] width 58 height 12
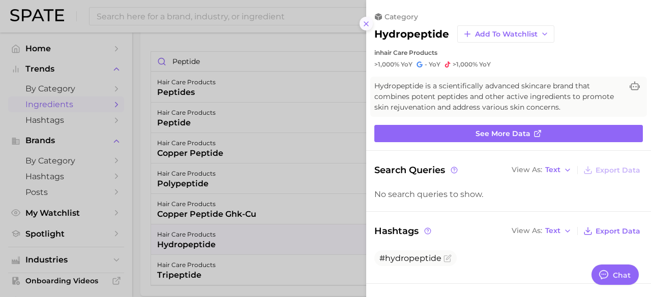
click at [366, 26] on icon at bounding box center [366, 24] width 8 height 8
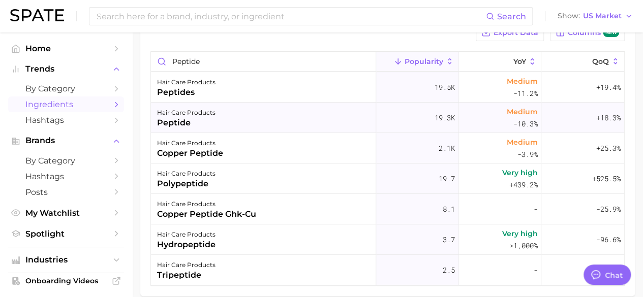
click at [202, 113] on div "hair care products" at bounding box center [186, 113] width 58 height 12
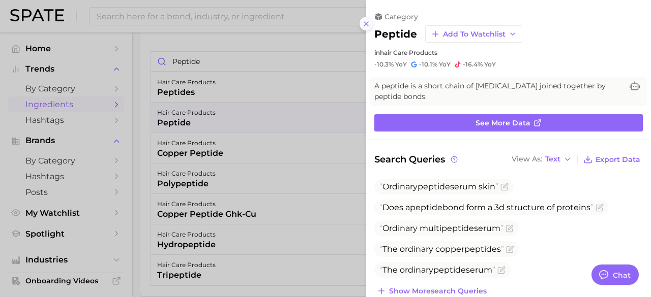
click at [369, 22] on icon at bounding box center [366, 24] width 8 height 8
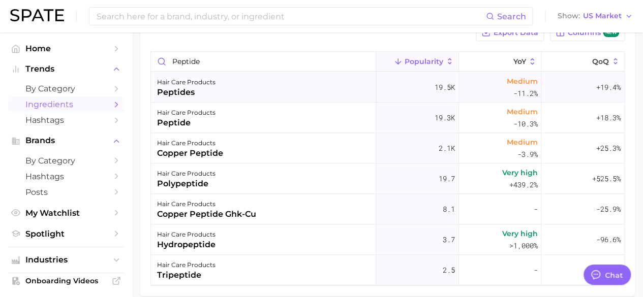
click at [231, 85] on div "hair care products peptides" at bounding box center [263, 87] width 225 height 31
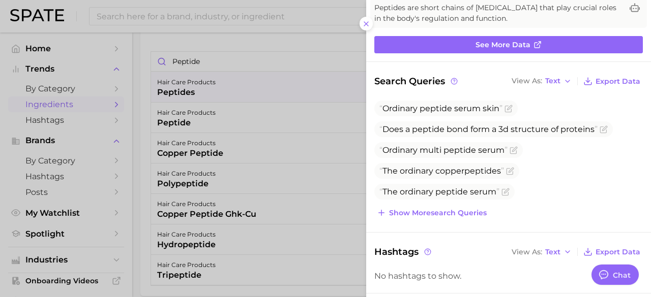
scroll to position [102, 0]
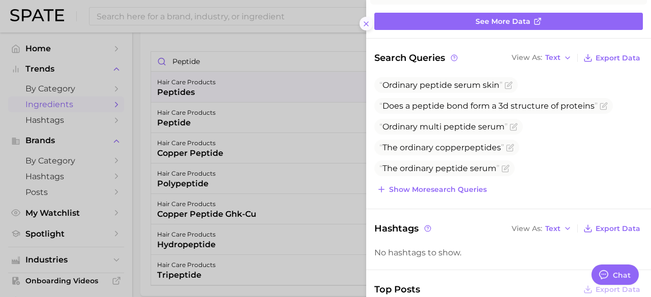
click at [366, 28] on button at bounding box center [366, 24] width 14 height 14
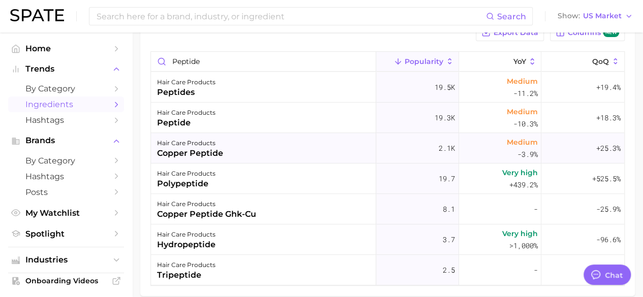
click at [177, 148] on div "copper peptide" at bounding box center [190, 153] width 66 height 12
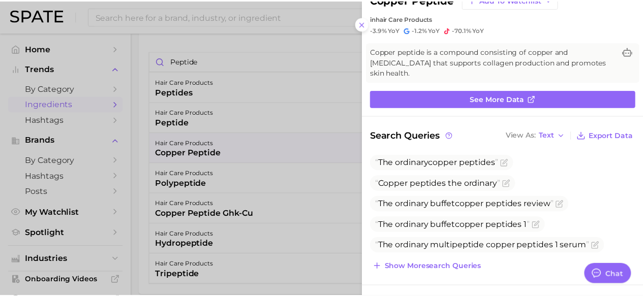
scroll to position [51, 0]
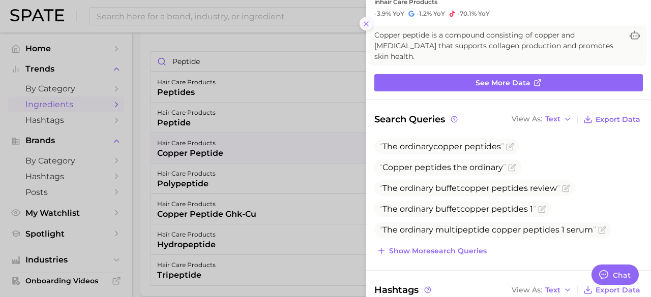
click at [363, 25] on icon at bounding box center [366, 24] width 8 height 8
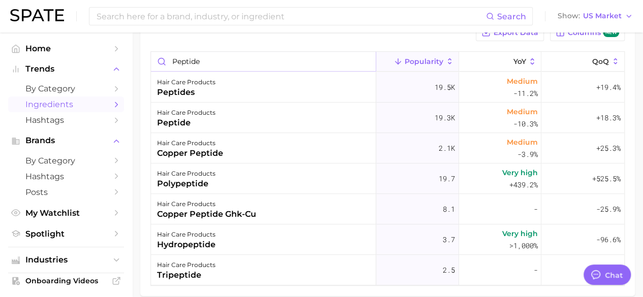
click at [194, 65] on input "peptide" at bounding box center [263, 61] width 225 height 19
drag, startPoint x: 161, startPoint y: 71, endPoint x: 145, endPoint y: 71, distance: 15.3
click at [145, 71] on div "Export Data Columns new peptide Popularity YoY QoQ hair care products peptides …" at bounding box center [387, 155] width 495 height 283
type input "cucumber"
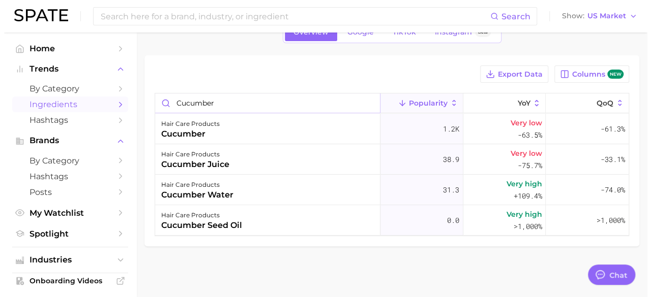
scroll to position [59, 0]
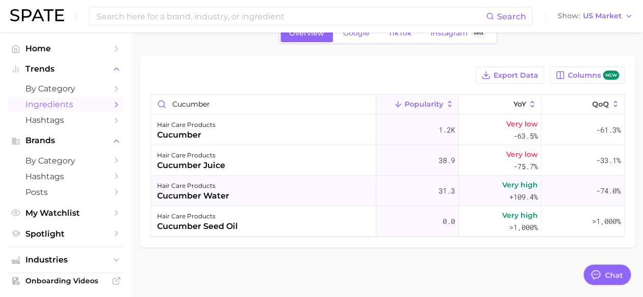
click at [192, 193] on div "cucumber water" at bounding box center [193, 196] width 72 height 12
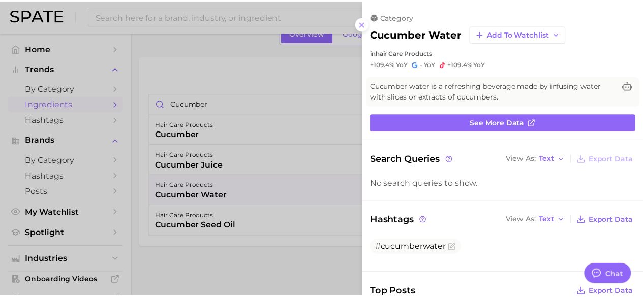
scroll to position [0, 0]
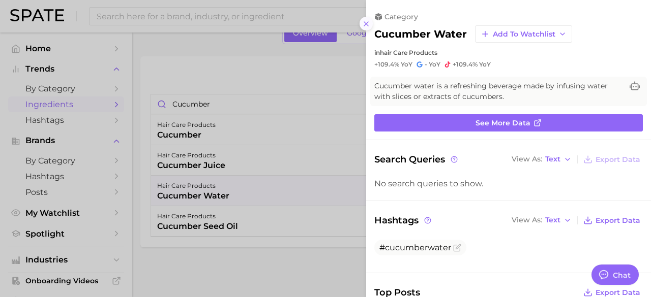
click at [361, 23] on button at bounding box center [366, 24] width 14 height 14
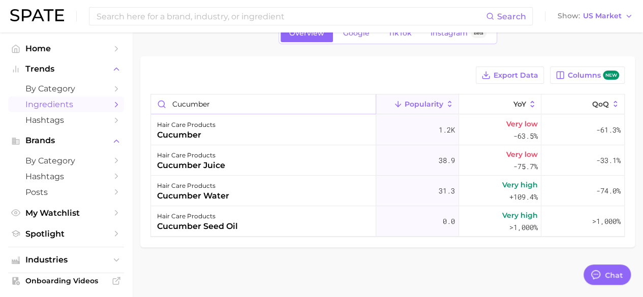
click at [363, 101] on input "cucumber" at bounding box center [263, 104] width 225 height 19
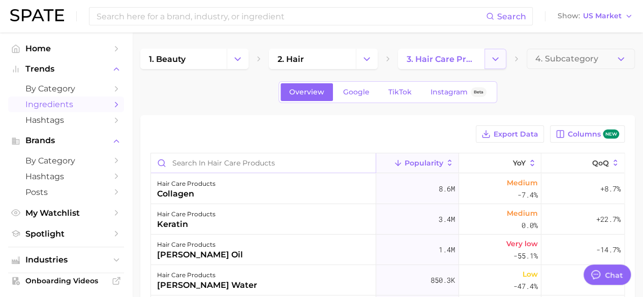
click at [494, 62] on icon "Change Category" at bounding box center [495, 59] width 11 height 11
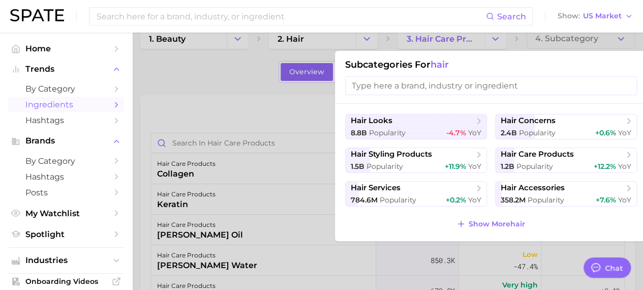
scroll to position [51, 0]
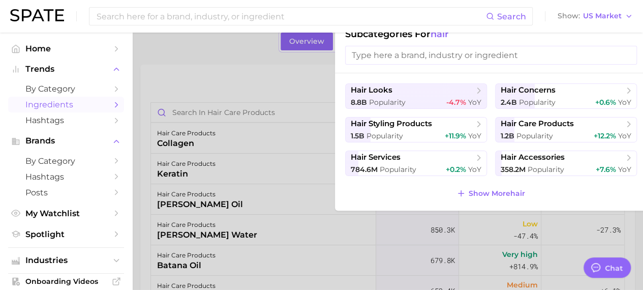
click at [204, 60] on div at bounding box center [321, 145] width 643 height 290
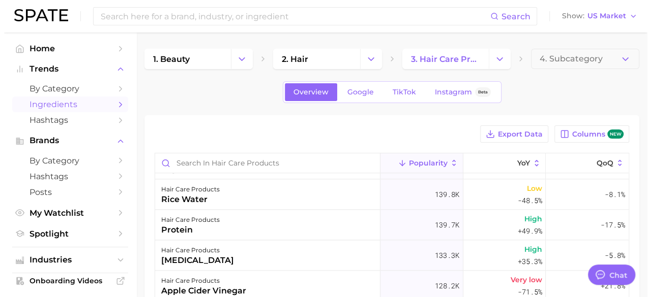
scroll to position [559, 0]
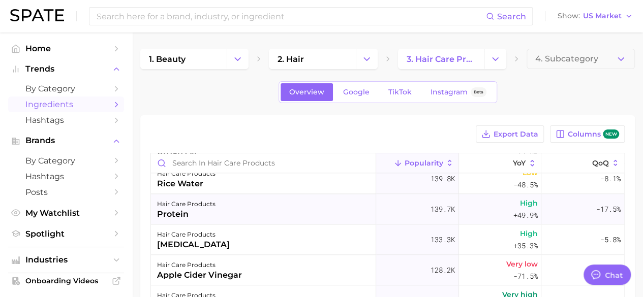
click at [197, 219] on div "protein" at bounding box center [186, 214] width 58 height 12
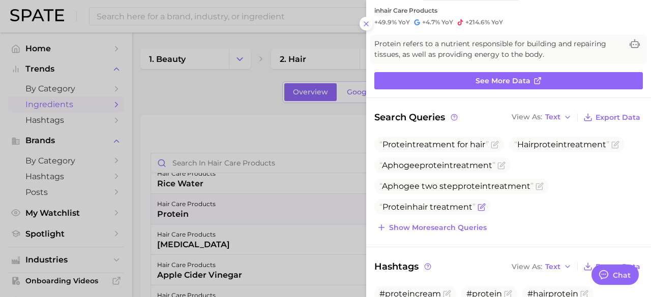
scroll to position [102, 0]
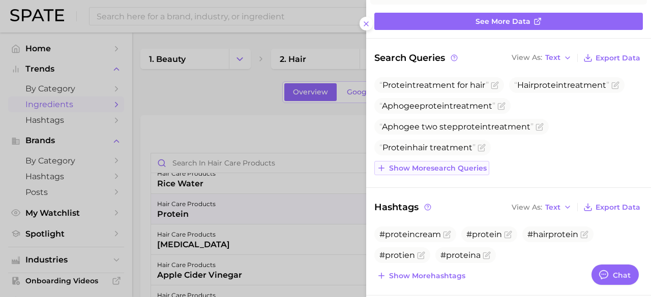
click at [420, 168] on span "Show more search queries" at bounding box center [438, 168] width 98 height 9
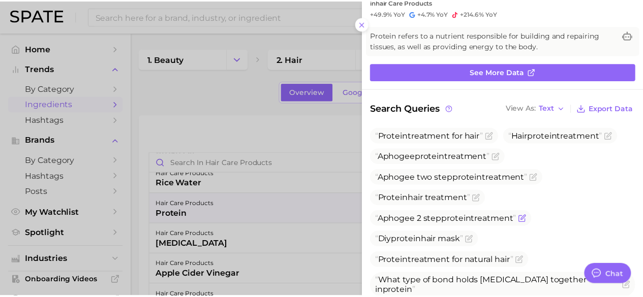
scroll to position [0, 0]
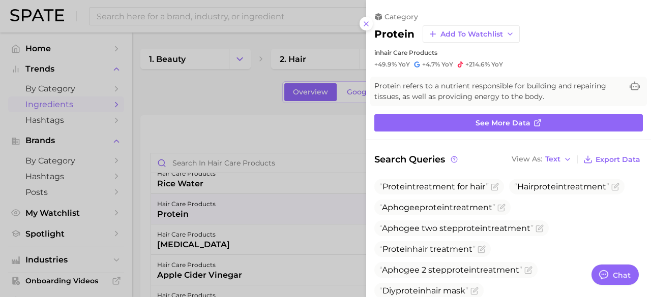
click at [184, 104] on div at bounding box center [325, 148] width 651 height 297
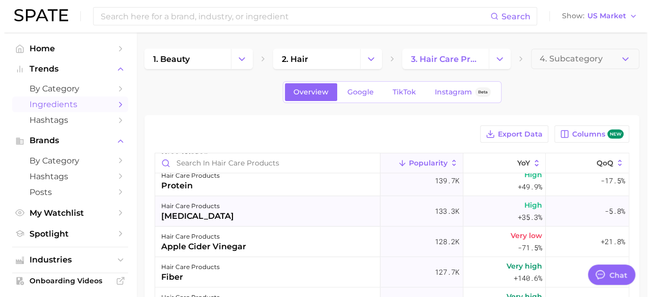
scroll to position [610, 0]
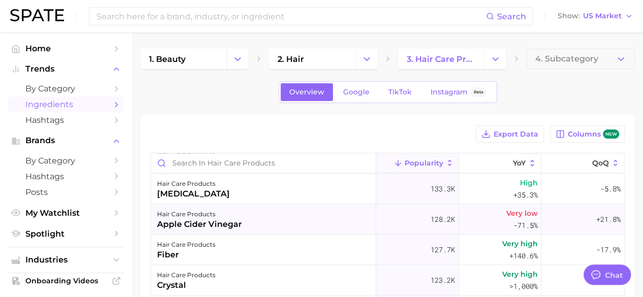
click at [212, 223] on div "apple cider vinegar" at bounding box center [199, 225] width 85 height 12
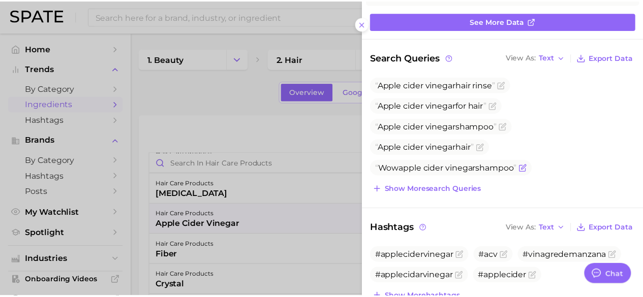
scroll to position [153, 0]
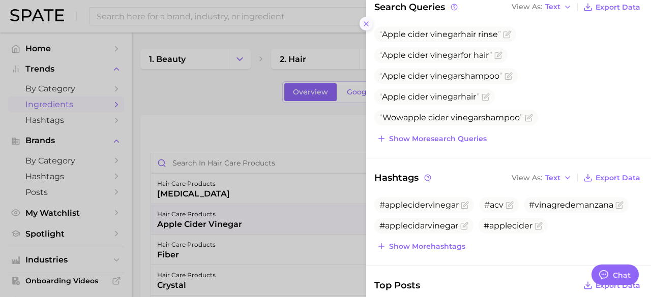
click at [365, 24] on icon at bounding box center [366, 24] width 8 height 8
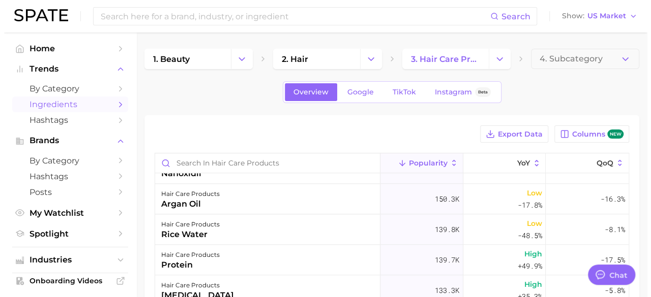
scroll to position [559, 0]
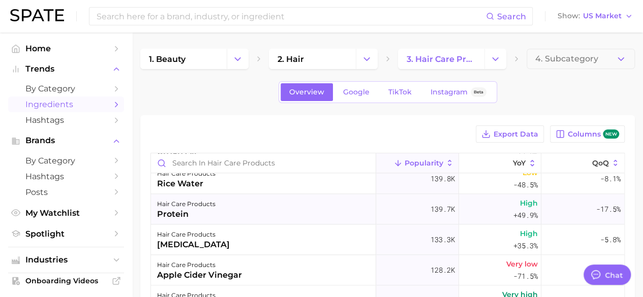
click at [220, 212] on div "hair care products protein" at bounding box center [263, 209] width 225 height 31
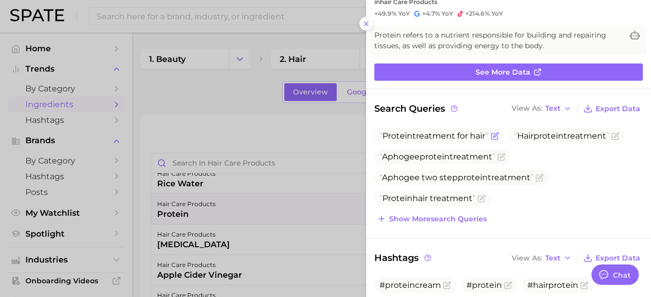
scroll to position [102, 0]
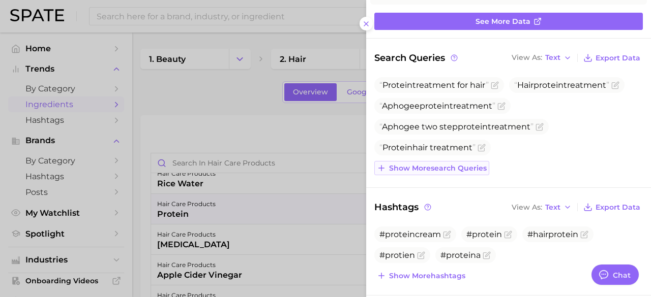
click at [419, 167] on span "Show more search queries" at bounding box center [438, 168] width 98 height 9
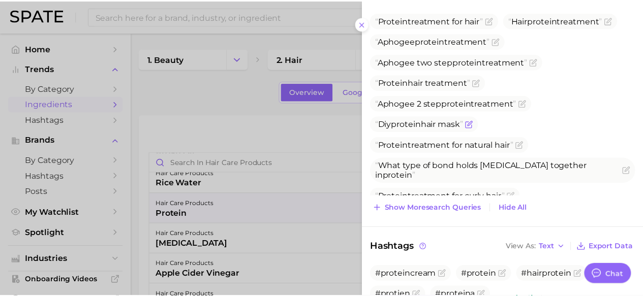
scroll to position [153, 0]
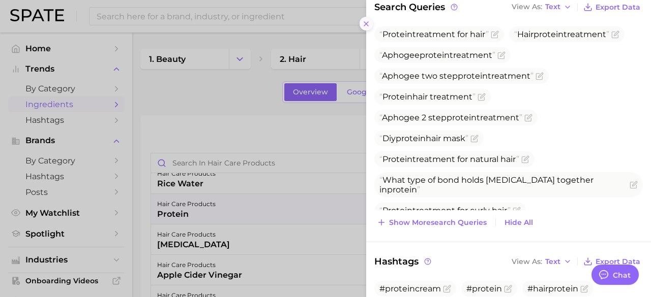
click at [365, 22] on icon at bounding box center [366, 24] width 8 height 8
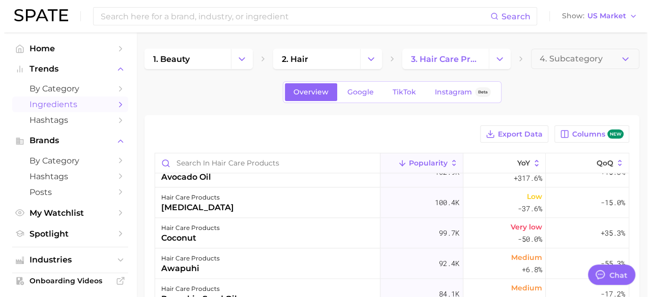
scroll to position [763, 0]
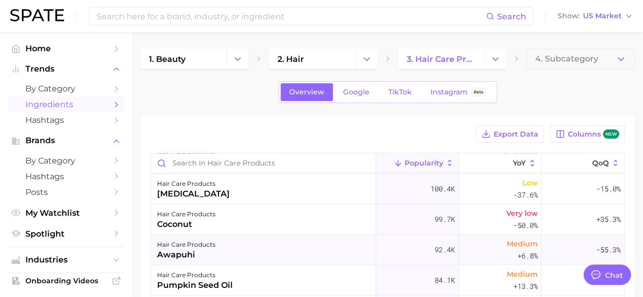
click at [171, 242] on div "hair care products" at bounding box center [186, 245] width 58 height 12
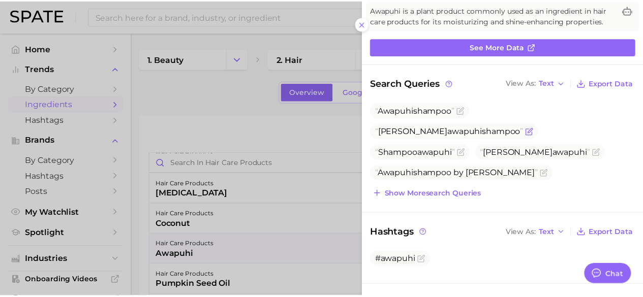
scroll to position [102, 0]
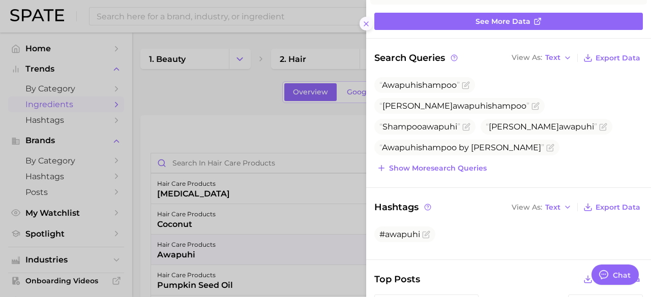
click at [360, 22] on button at bounding box center [366, 24] width 14 height 14
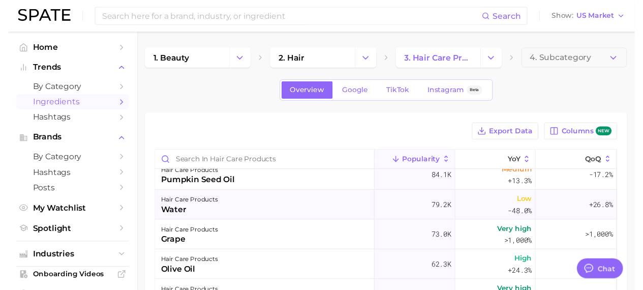
scroll to position [915, 0]
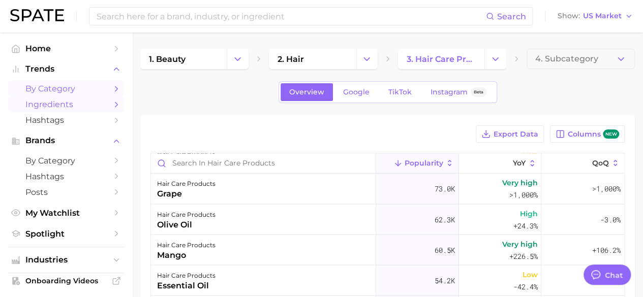
click at [72, 84] on span "by Category" at bounding box center [65, 89] width 81 height 10
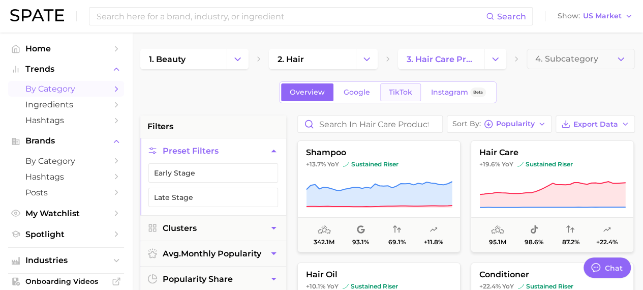
click at [400, 91] on span "TikTok" at bounding box center [400, 92] width 23 height 9
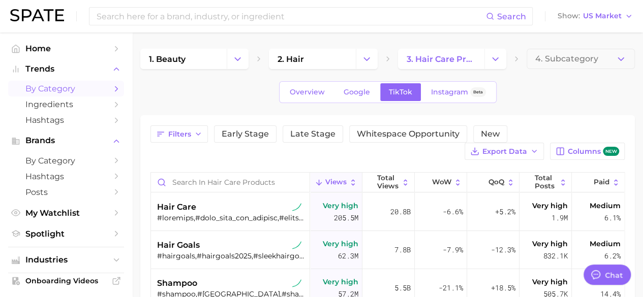
type textarea "x"
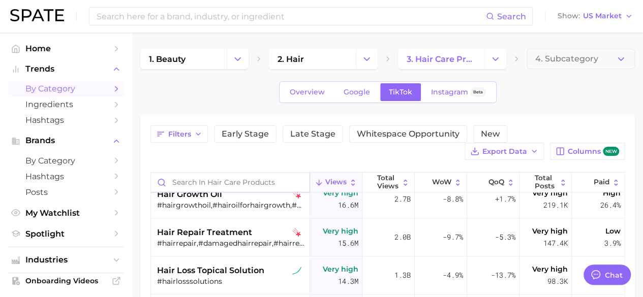
click at [245, 179] on input "Search in hair care products" at bounding box center [230, 182] width 159 height 19
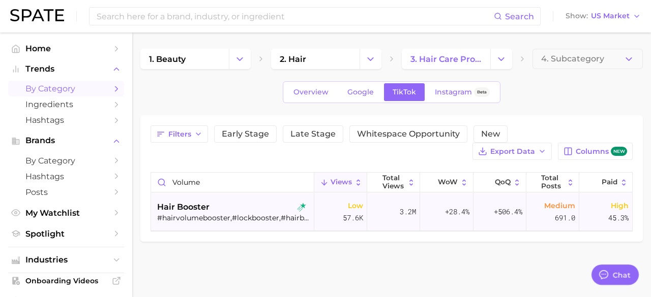
click at [207, 212] on span "hair booster" at bounding box center [183, 207] width 52 height 12
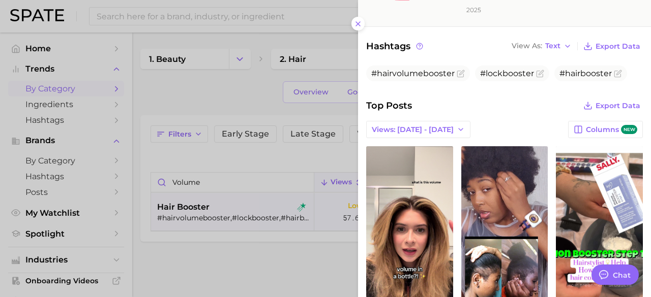
scroll to position [305, 0]
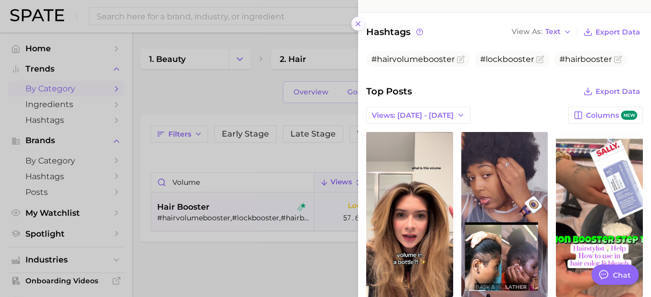
click at [358, 23] on icon at bounding box center [358, 24] width 8 height 8
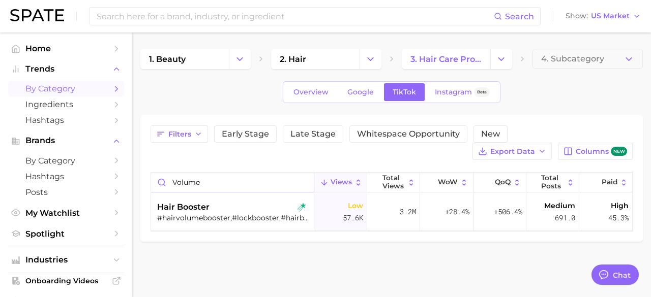
click at [230, 180] on input "volume" at bounding box center [232, 182] width 163 height 19
drag, startPoint x: 230, startPoint y: 180, endPoint x: 175, endPoint y: 177, distance: 55.0
click at [177, 183] on input "volume" at bounding box center [232, 182] width 163 height 19
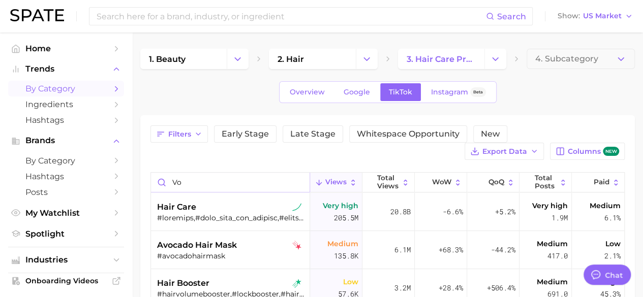
type input "v"
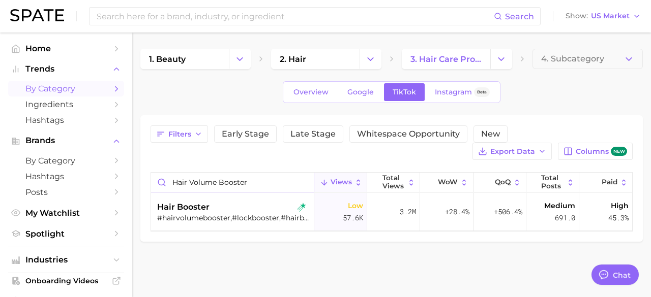
type input "hair volume booster"
click at [201, 207] on span "hair booster" at bounding box center [183, 207] width 52 height 12
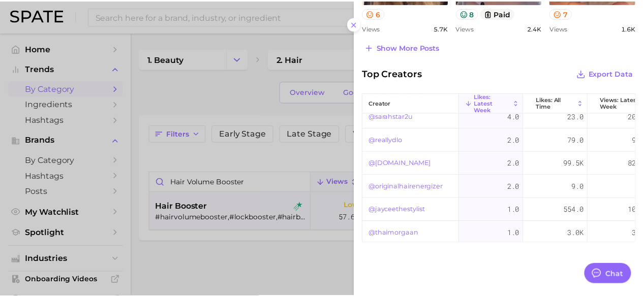
scroll to position [254, 0]
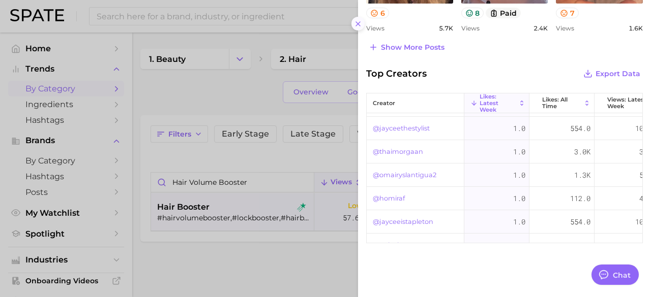
click at [358, 17] on button at bounding box center [358, 24] width 14 height 14
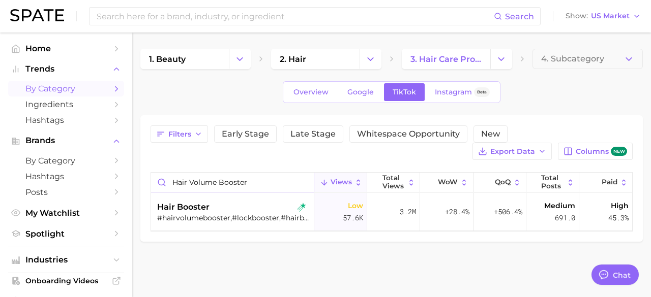
click at [302, 180] on input "hair volume booster" at bounding box center [232, 182] width 163 height 19
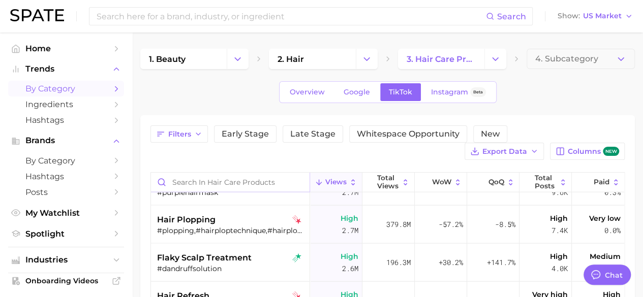
scroll to position [915, 0]
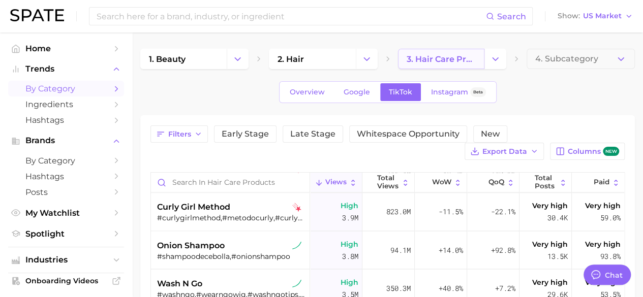
click at [478, 59] on link "3. hair care products" at bounding box center [441, 59] width 86 height 20
click at [491, 58] on icon "Change Category" at bounding box center [495, 59] width 11 height 11
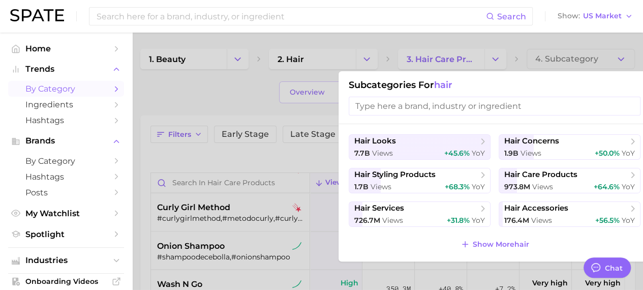
click at [438, 109] on input "search" at bounding box center [495, 106] width 292 height 19
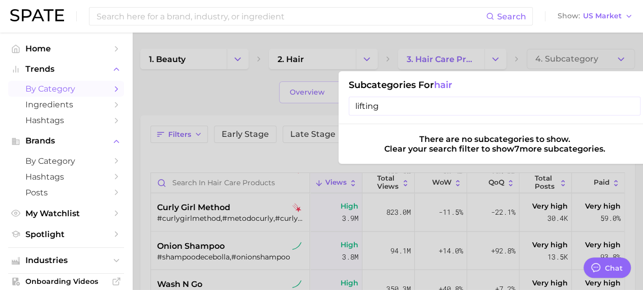
drag, startPoint x: 296, startPoint y: 115, endPoint x: 286, endPoint y: 115, distance: 10.2
click at [398, 69] on div "3. hair care products Subcategories for hair lifting There are no subcategories…" at bounding box center [452, 59] width 108 height 20
type input "volume"
click at [631, 107] on input "volume" at bounding box center [495, 106] width 292 height 19
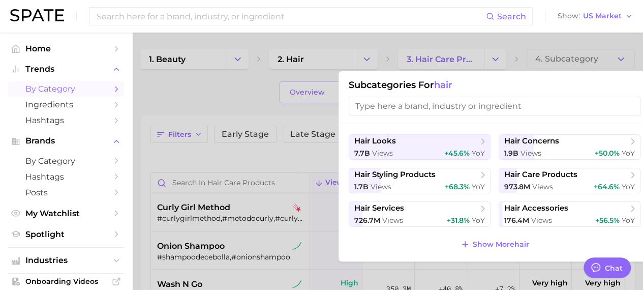
click at [174, 99] on div at bounding box center [321, 145] width 643 height 290
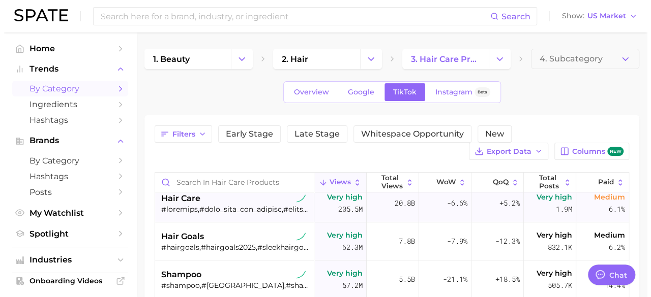
scroll to position [0, 0]
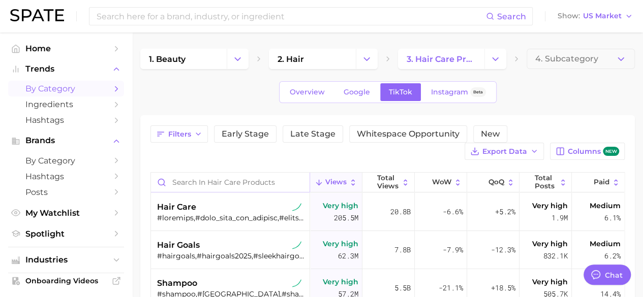
click at [258, 184] on input "Search in hair care products" at bounding box center [230, 182] width 159 height 19
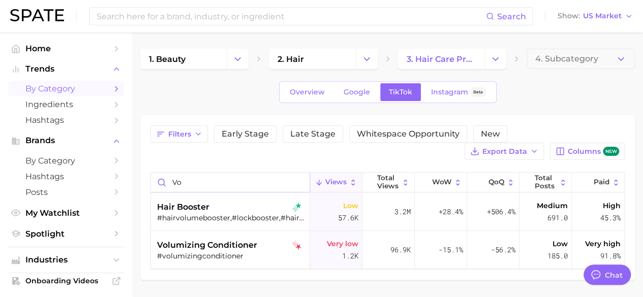
type input "v"
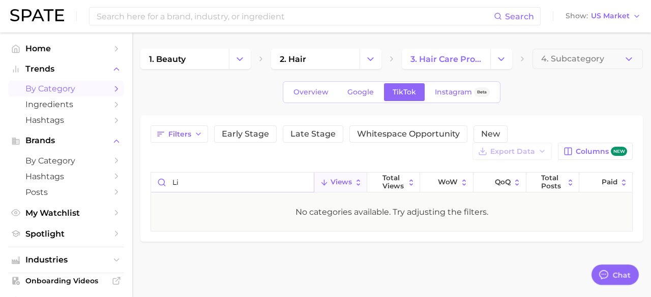
type input "l"
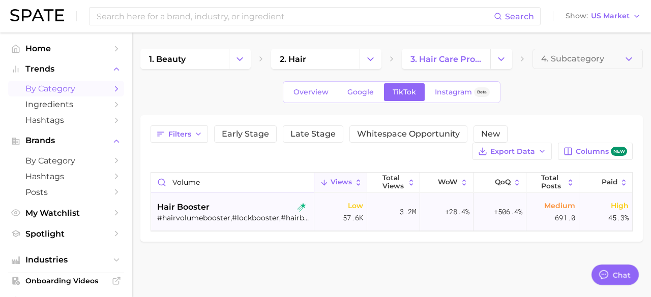
type input "volume"
click at [193, 205] on span "hair booster" at bounding box center [183, 207] width 52 height 12
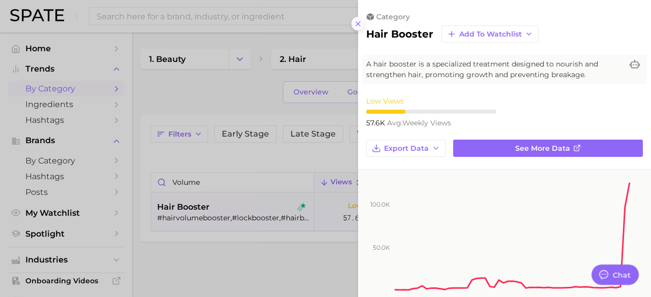
click at [364, 25] on button at bounding box center [358, 24] width 14 height 14
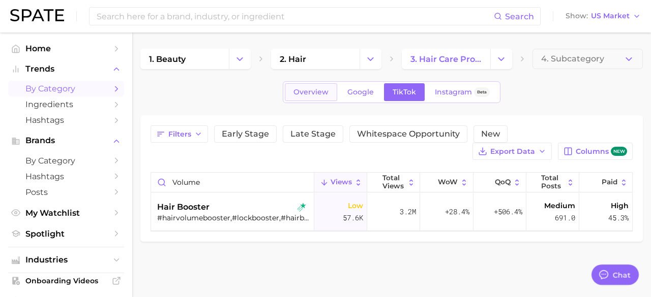
click at [320, 94] on span "Overview" at bounding box center [310, 92] width 35 height 9
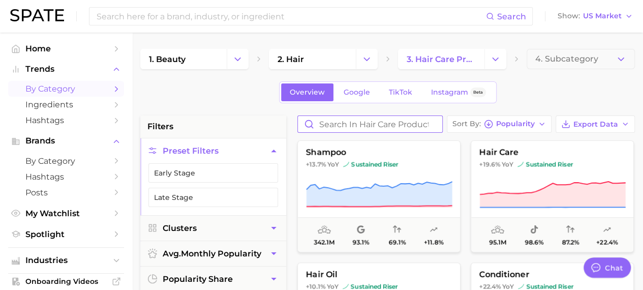
click at [372, 118] on input "Search in hair care products" at bounding box center [370, 124] width 144 height 16
type input "volume"
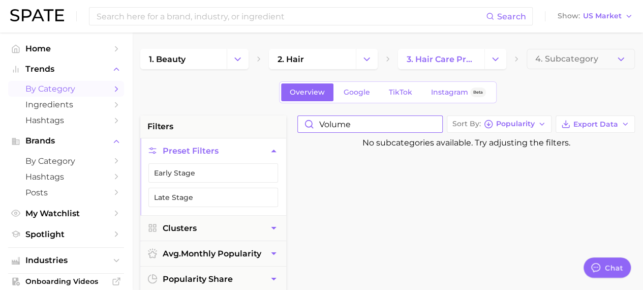
drag, startPoint x: 384, startPoint y: 128, endPoint x: 263, endPoint y: 128, distance: 121.0
click at [434, 123] on input "volume" at bounding box center [370, 124] width 144 height 16
